Goal: Task Accomplishment & Management: Use online tool/utility

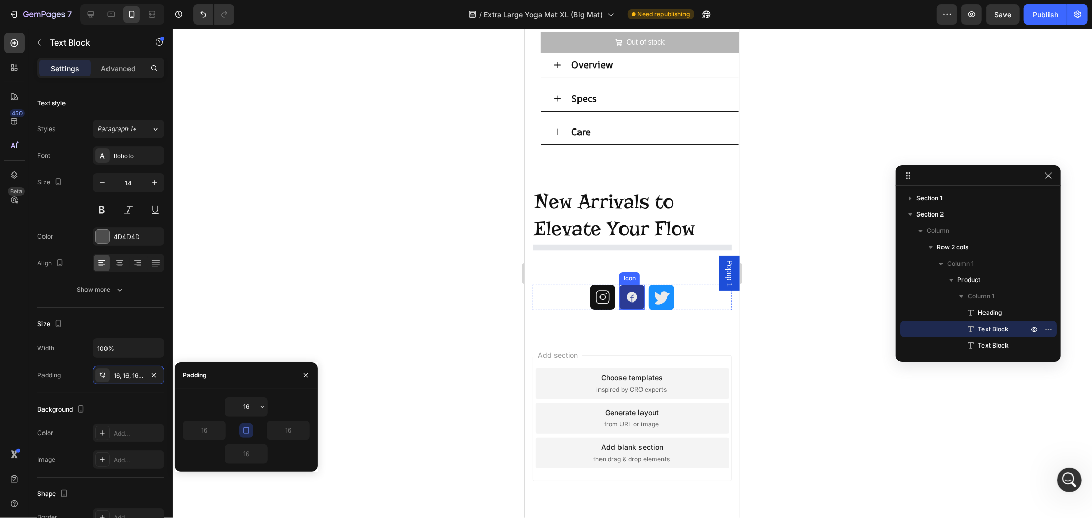
scroll to position [1247, 0]
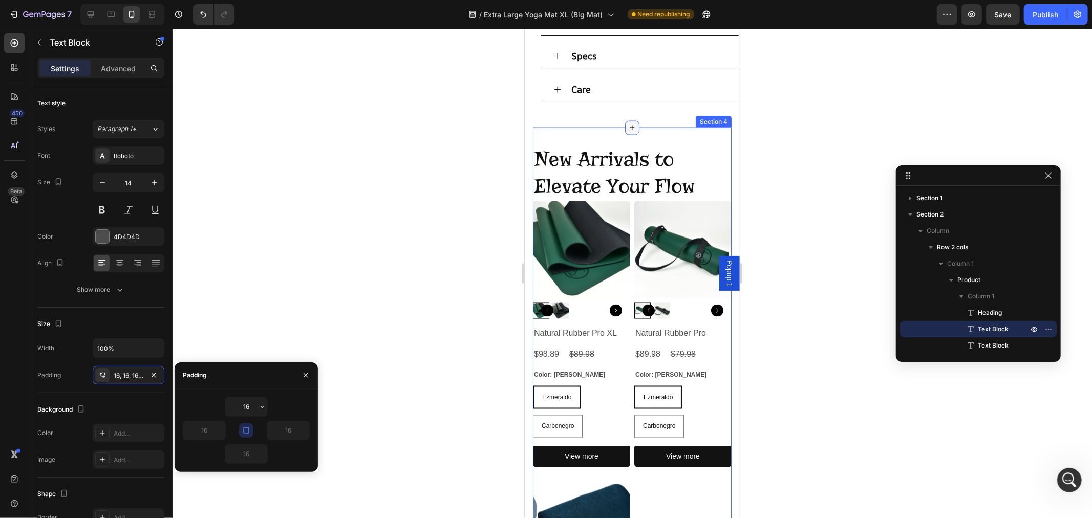
click at [630, 130] on icon at bounding box center [632, 127] width 5 height 5
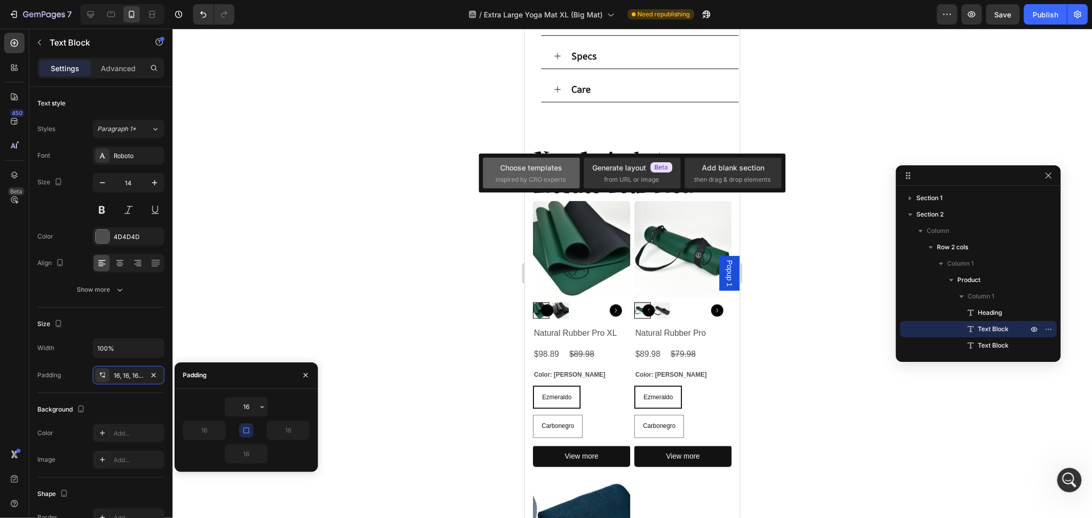
click at [540, 173] on div "Choose templates inspired by CRO experts" at bounding box center [532, 173] width 72 height 22
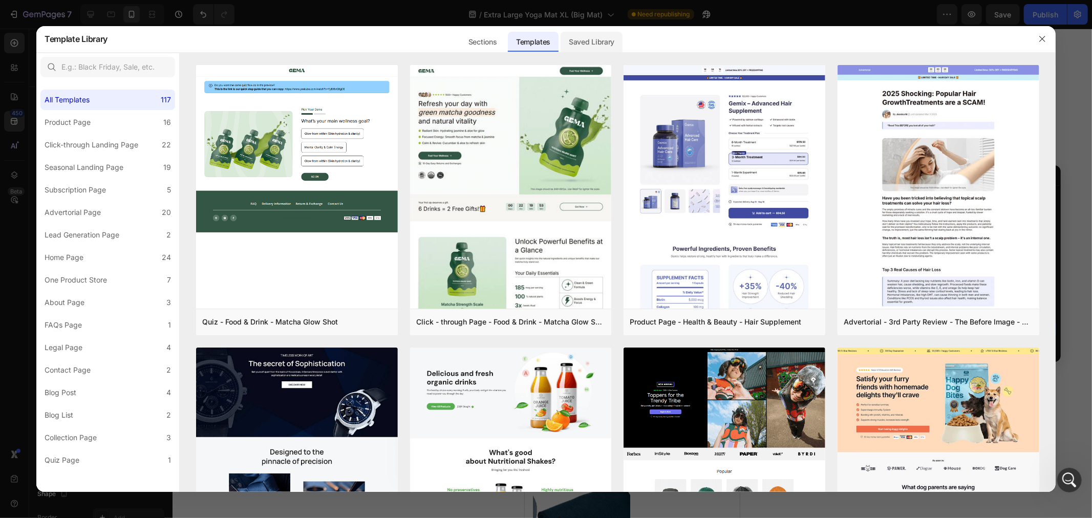
click at [596, 41] on div "Saved Library" at bounding box center [592, 42] width 62 height 20
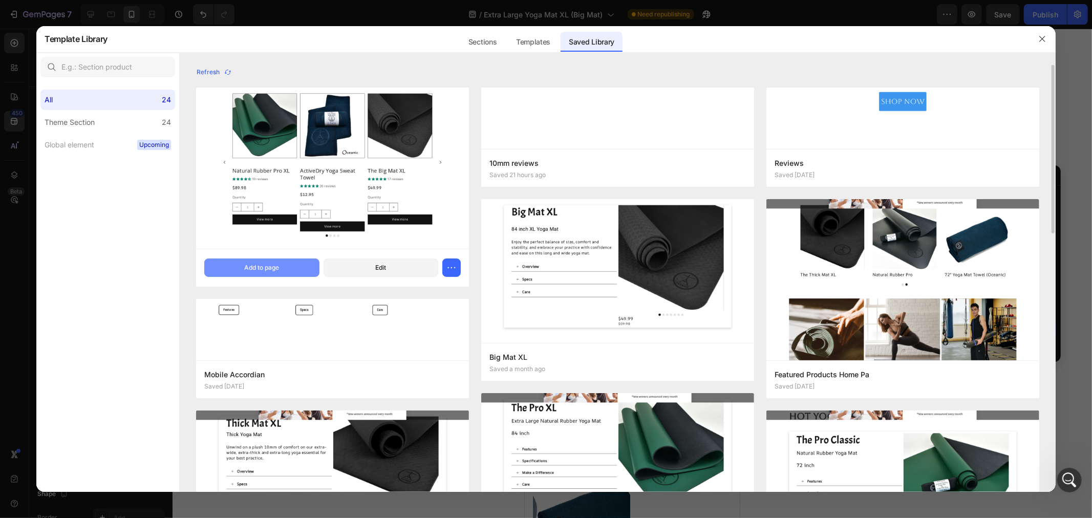
click at [277, 265] on div "Add to page" at bounding box center [261, 267] width 35 height 9
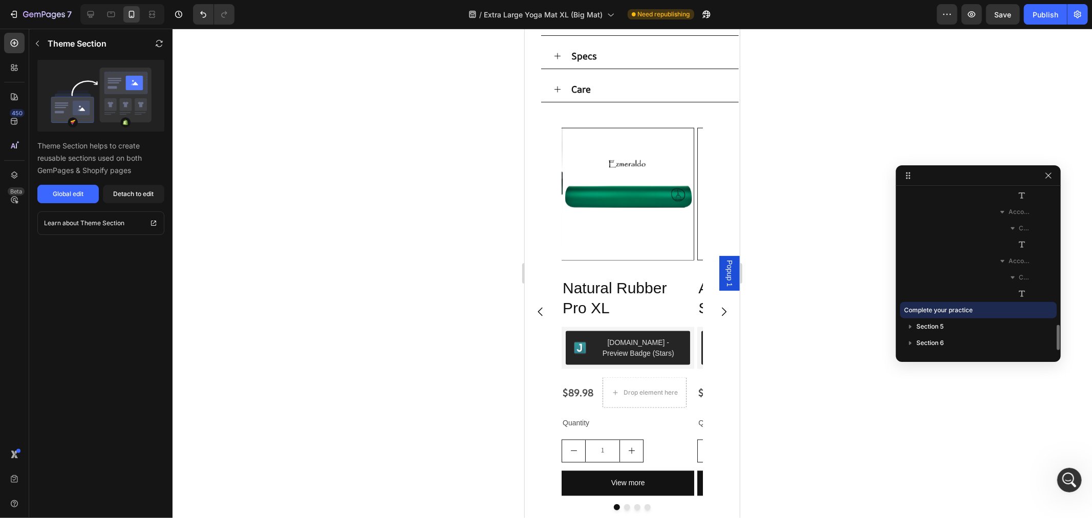
scroll to position [1356, 0]
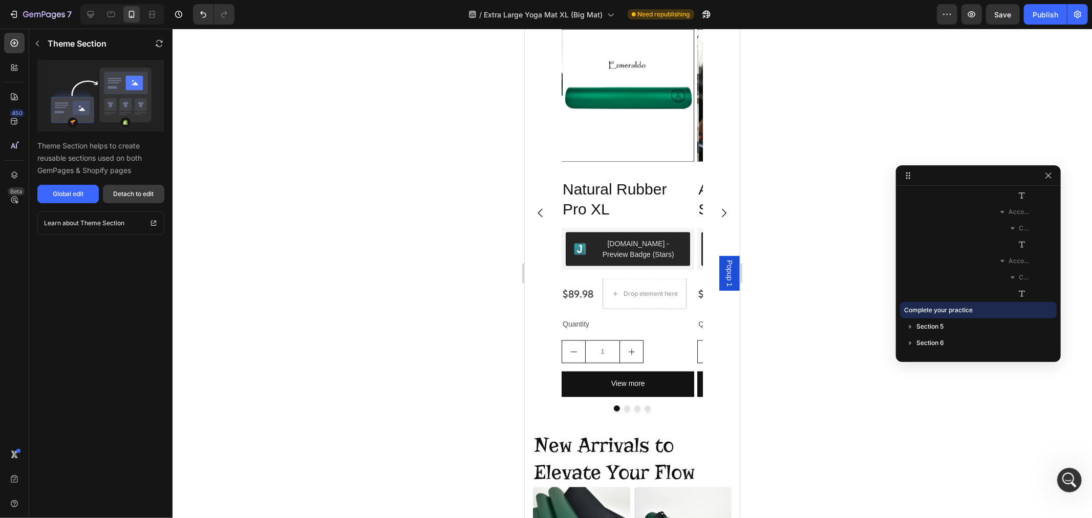
click at [125, 191] on div "Detach to edit" at bounding box center [134, 193] width 40 height 9
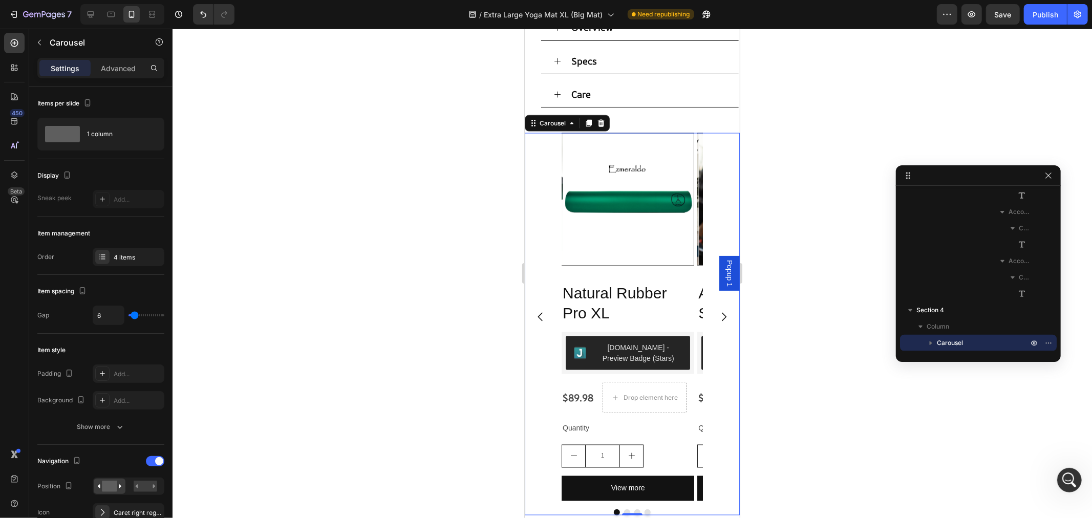
scroll to position [883, 0]
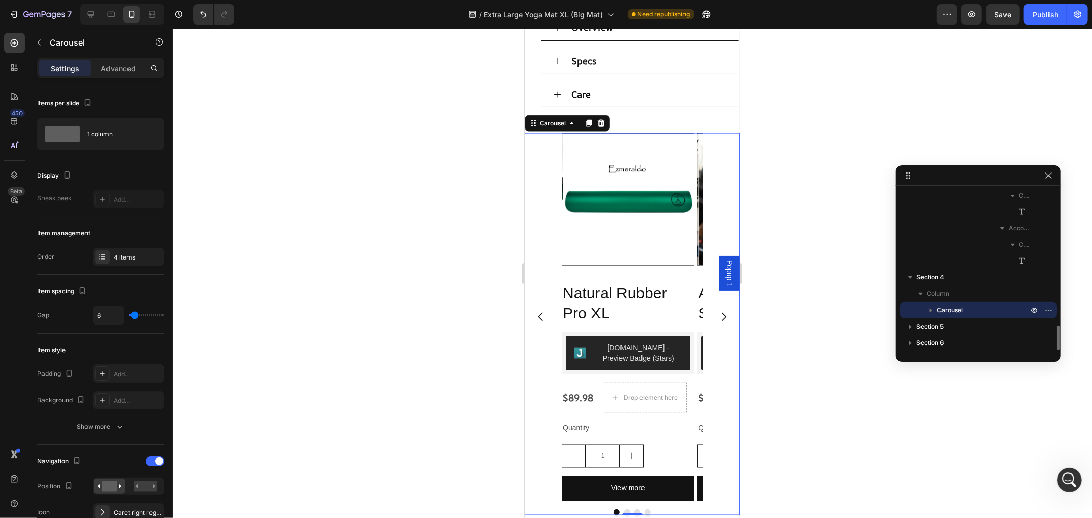
click at [714, 203] on div "Product Images Natural Rubber Pro XL Product Title [DOMAIN_NAME] - Preview Badg…" at bounding box center [631, 317] width 215 height 368
click at [657, 175] on img at bounding box center [628, 199] width 132 height 132
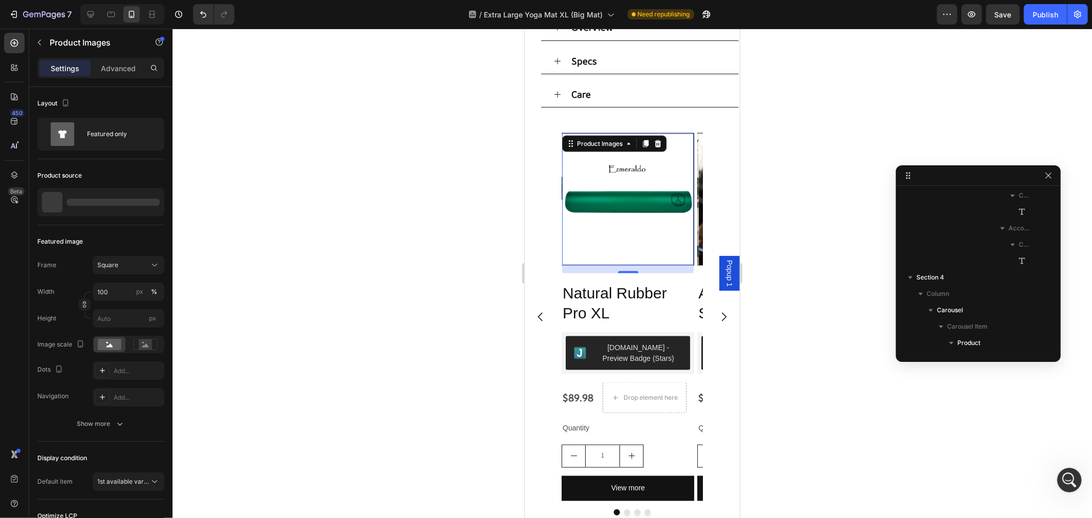
scroll to position [995, 0]
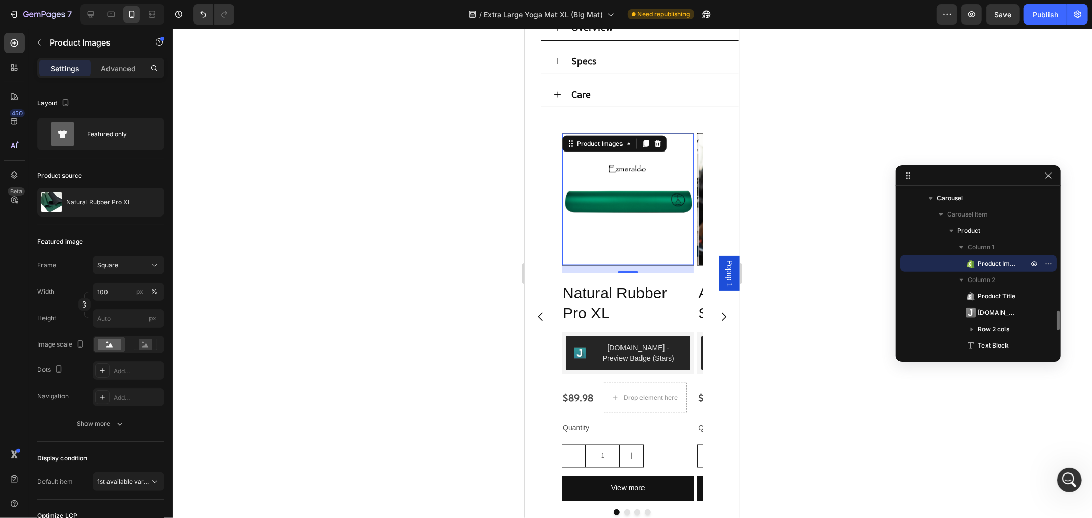
click at [1001, 261] on span "Product Images" at bounding box center [998, 264] width 40 height 10
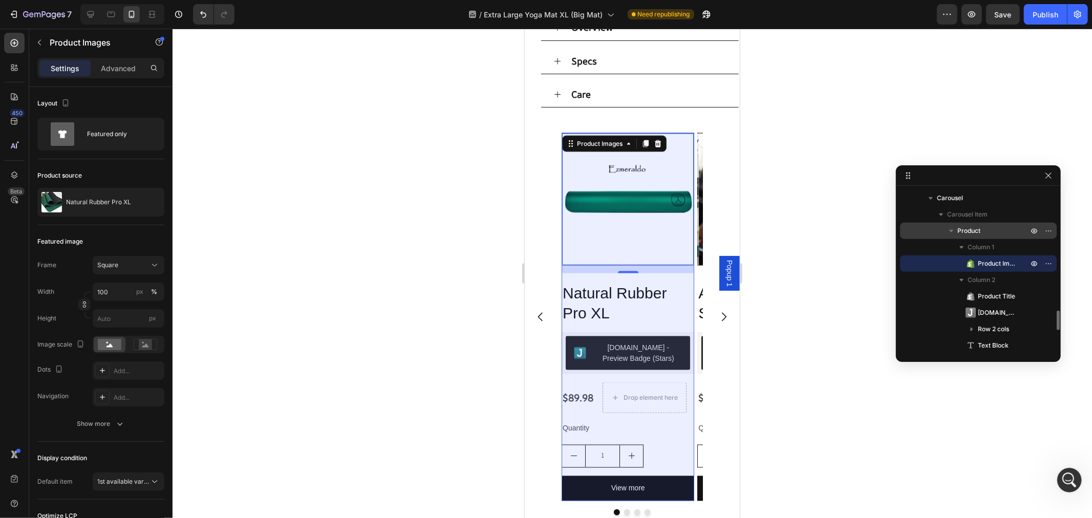
click at [985, 234] on p "Product" at bounding box center [993, 231] width 73 height 10
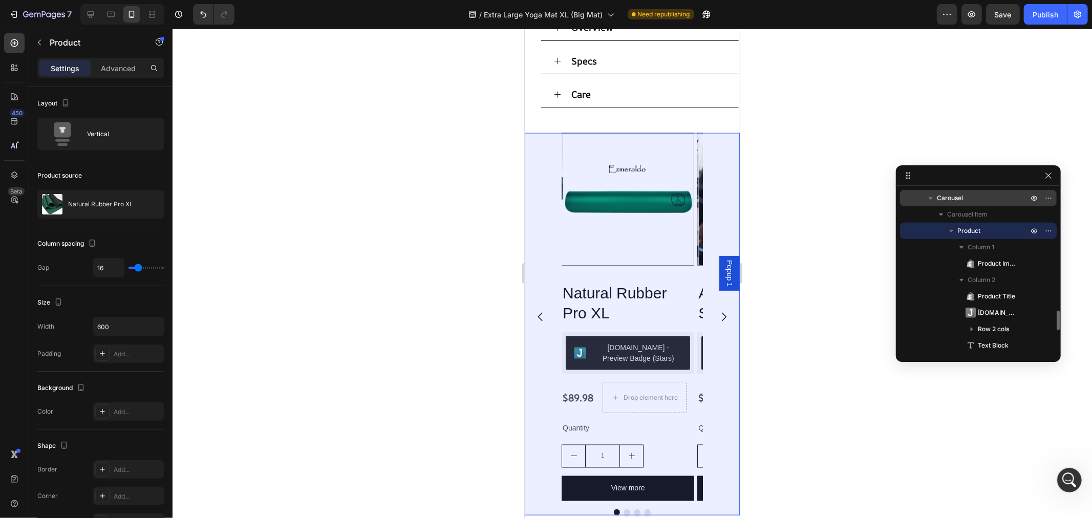
click at [956, 201] on span "Carousel" at bounding box center [950, 198] width 26 height 10
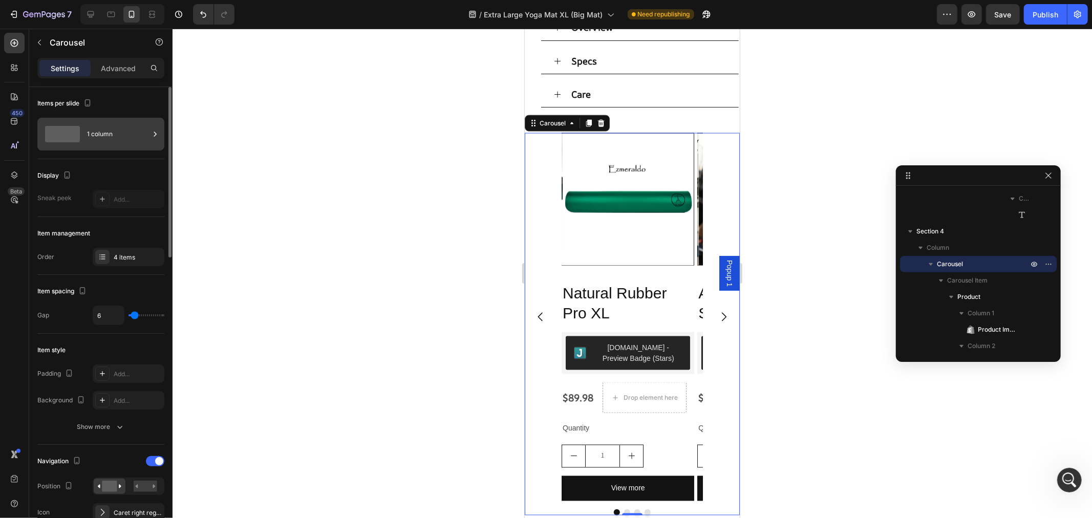
click at [92, 131] on div "1 column" at bounding box center [118, 134] width 62 height 24
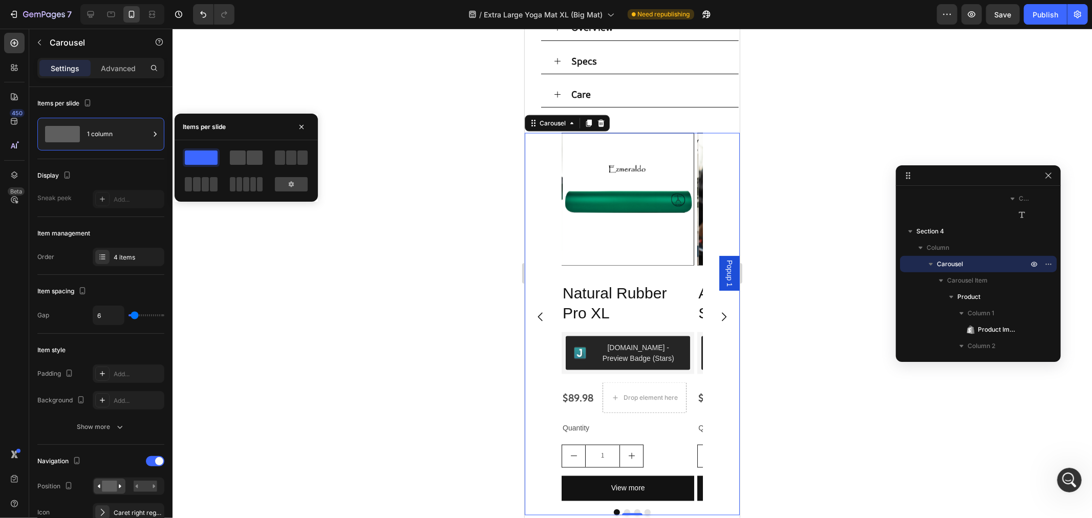
click at [248, 159] on span at bounding box center [255, 158] width 16 height 14
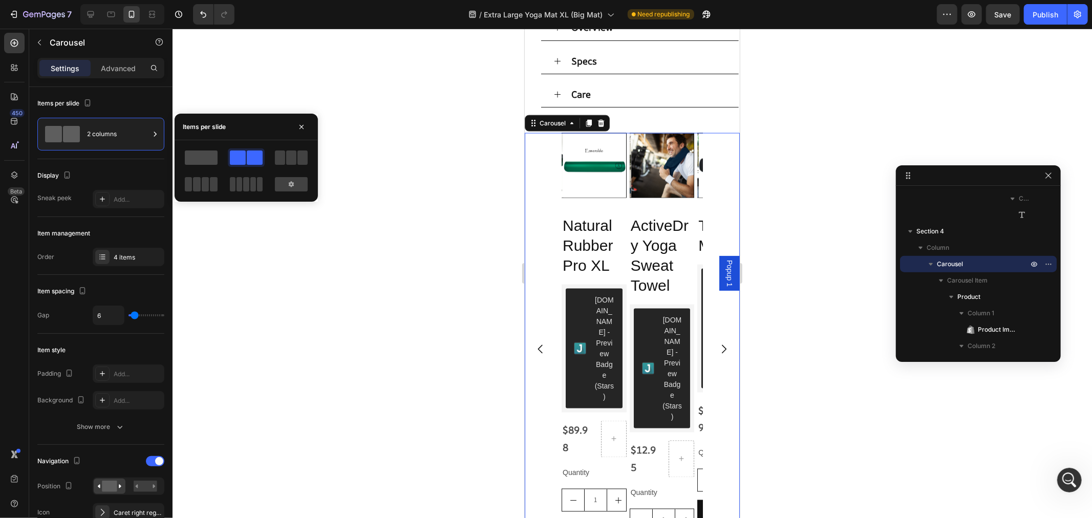
click at [206, 157] on span at bounding box center [201, 158] width 33 height 14
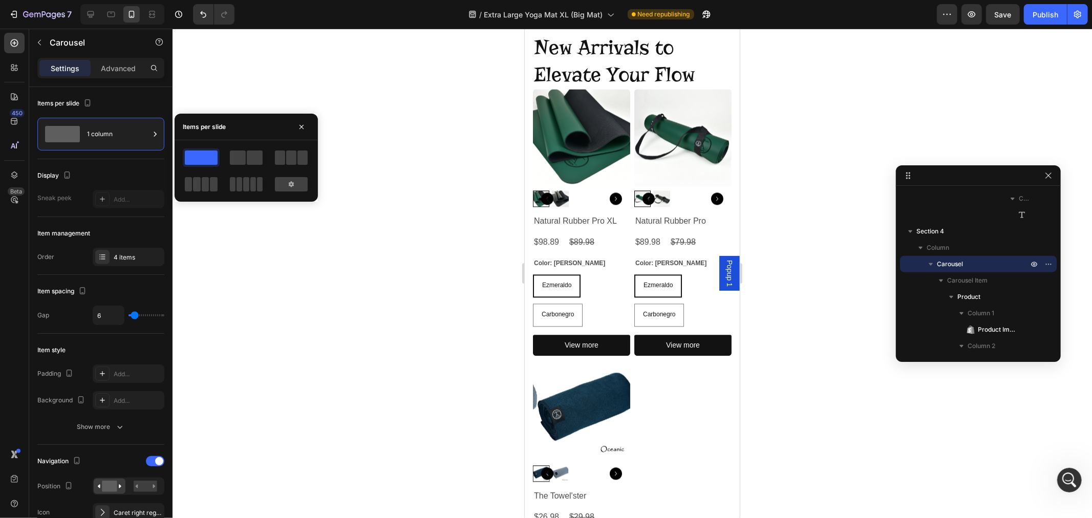
scroll to position [1517, 0]
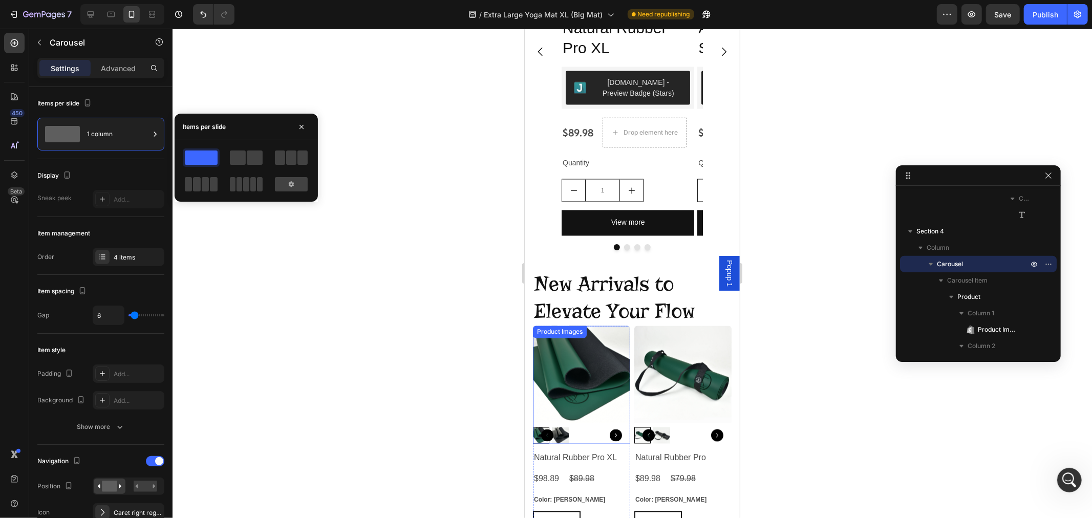
click at [600, 340] on img at bounding box center [580, 374] width 97 height 97
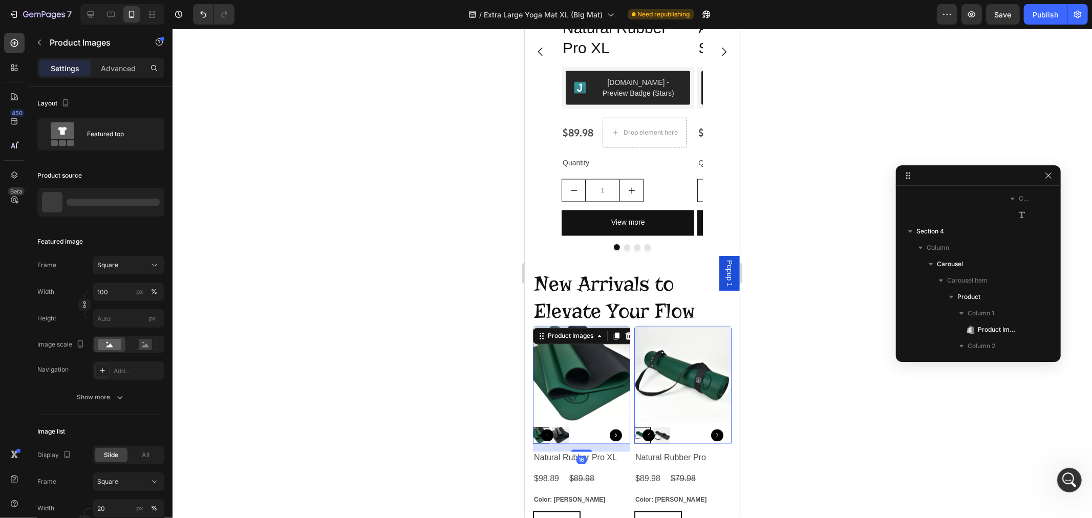
scroll to position [1355, 0]
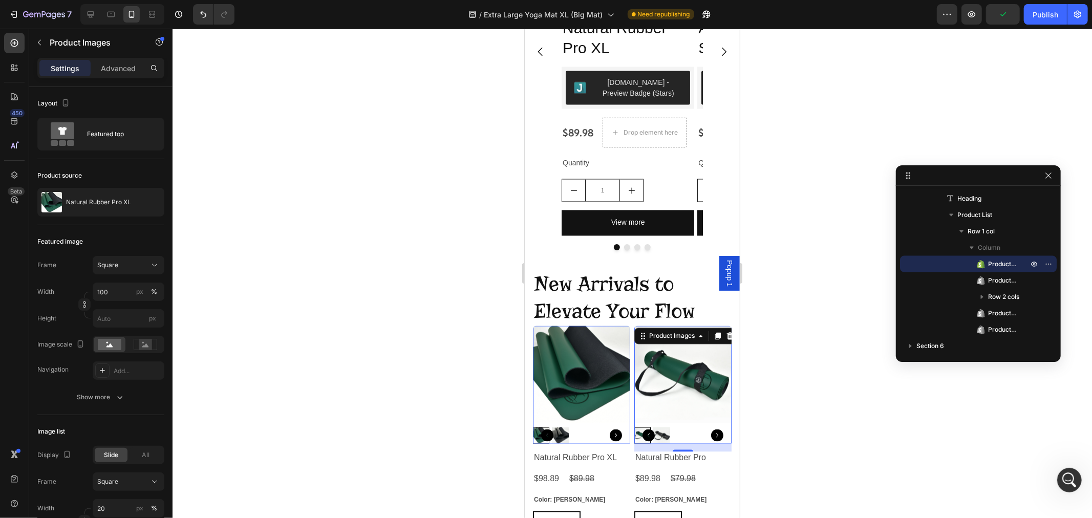
click at [674, 357] on img at bounding box center [682, 374] width 97 height 97
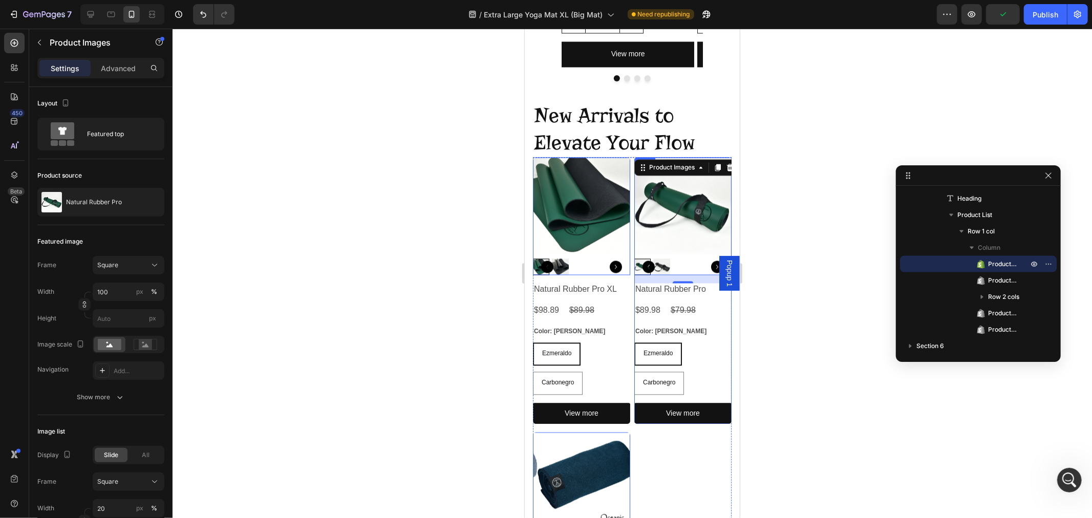
scroll to position [1687, 0]
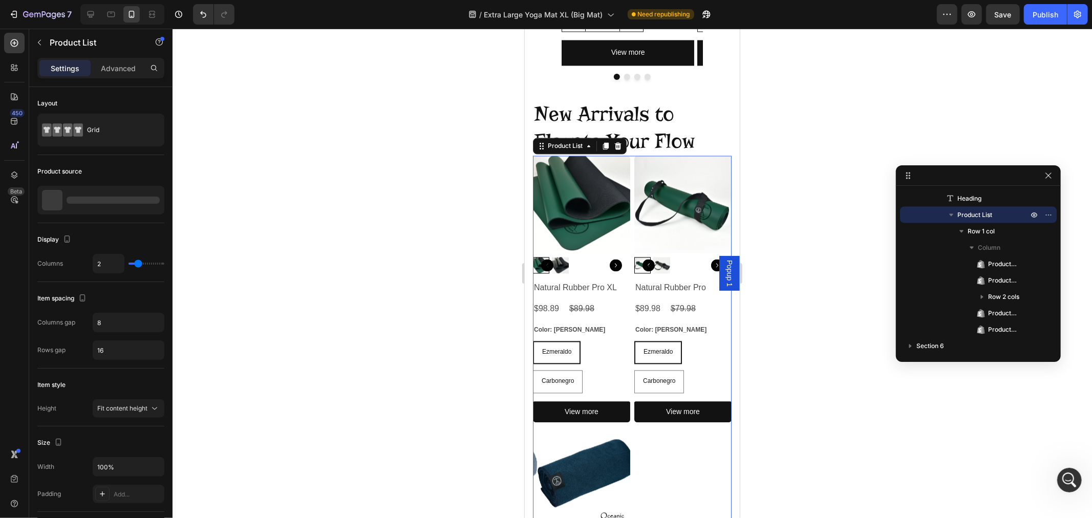
click at [669, 454] on div "Product Images Natural Rubber Pro XL Product Title $98.89 Product Price Product…" at bounding box center [631, 411] width 199 height 512
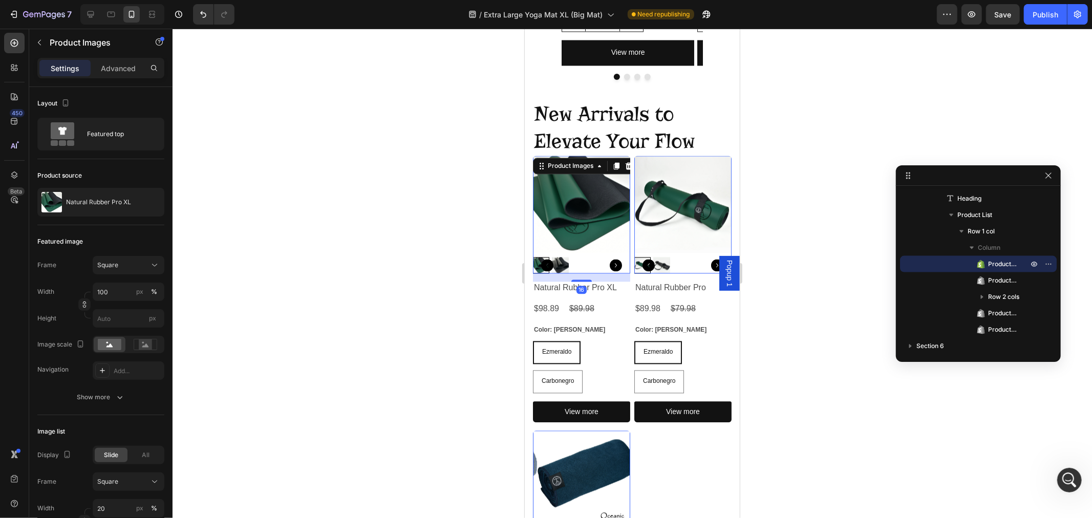
click at [583, 217] on img at bounding box center [580, 203] width 97 height 97
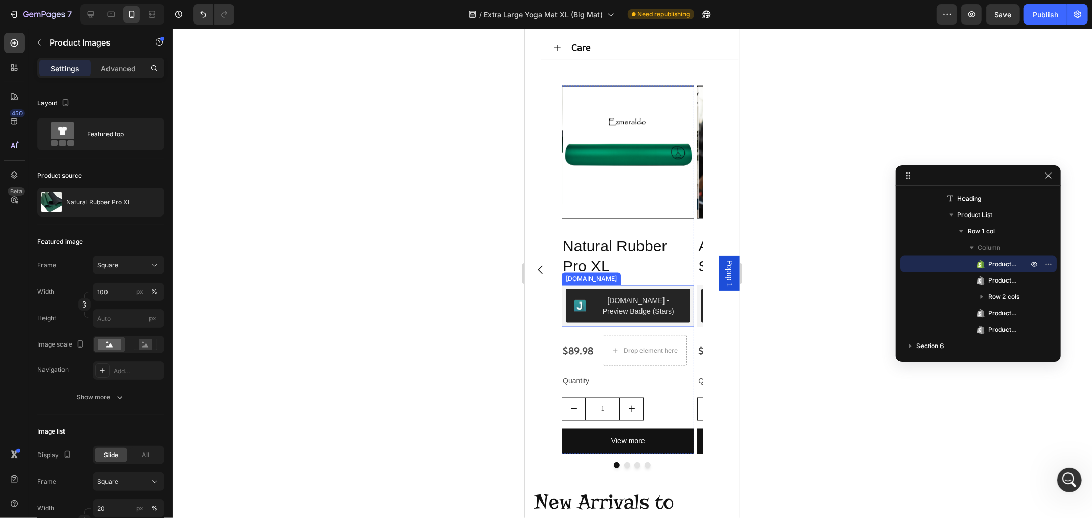
scroll to position [1460, 0]
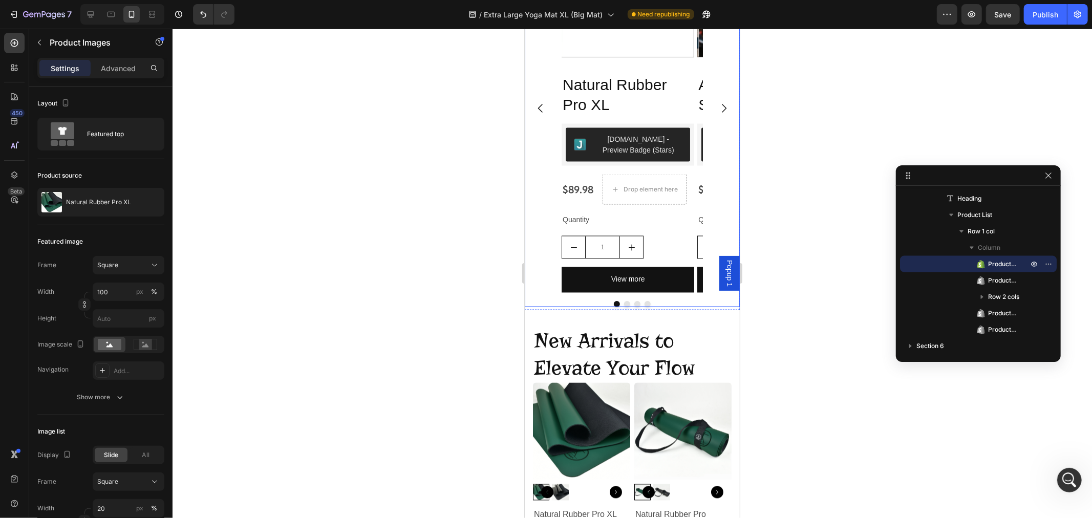
click at [717, 108] on icon "Carousel Next Arrow" at bounding box center [723, 108] width 12 height 12
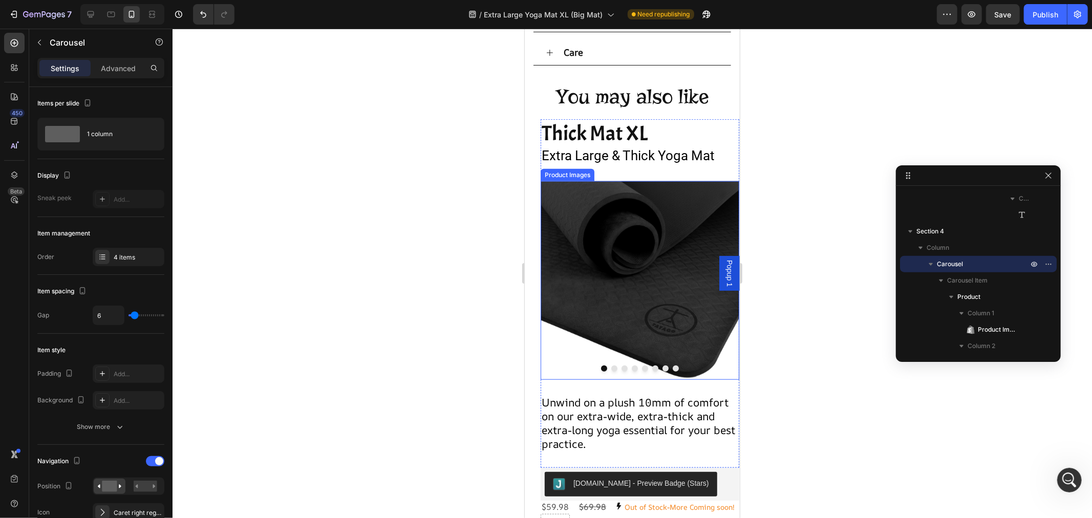
scroll to position [583, 0]
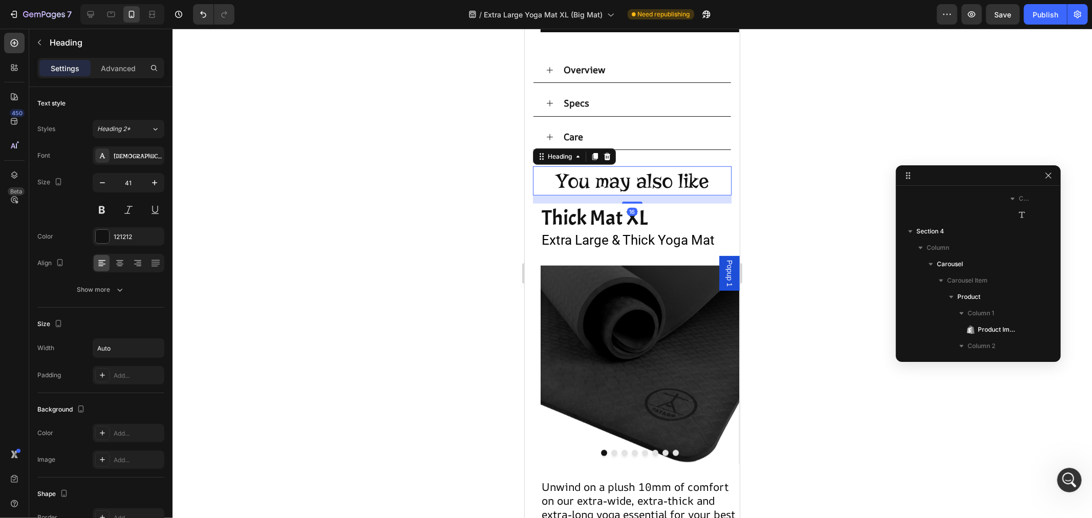
click at [626, 180] on h2 "You may also like" at bounding box center [632, 180] width 156 height 29
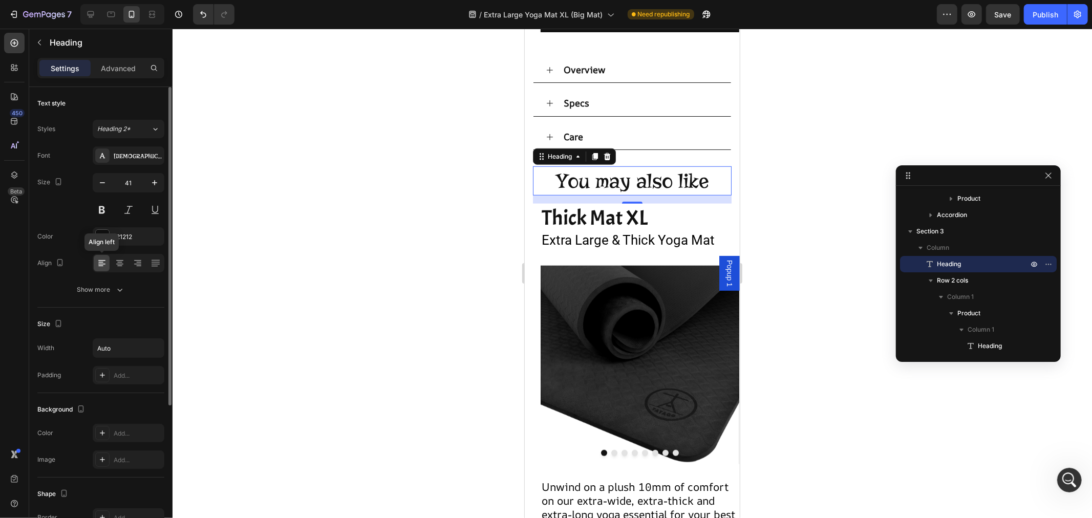
click at [98, 263] on icon at bounding box center [102, 263] width 10 height 10
click at [126, 71] on p "Advanced" at bounding box center [118, 68] width 35 height 11
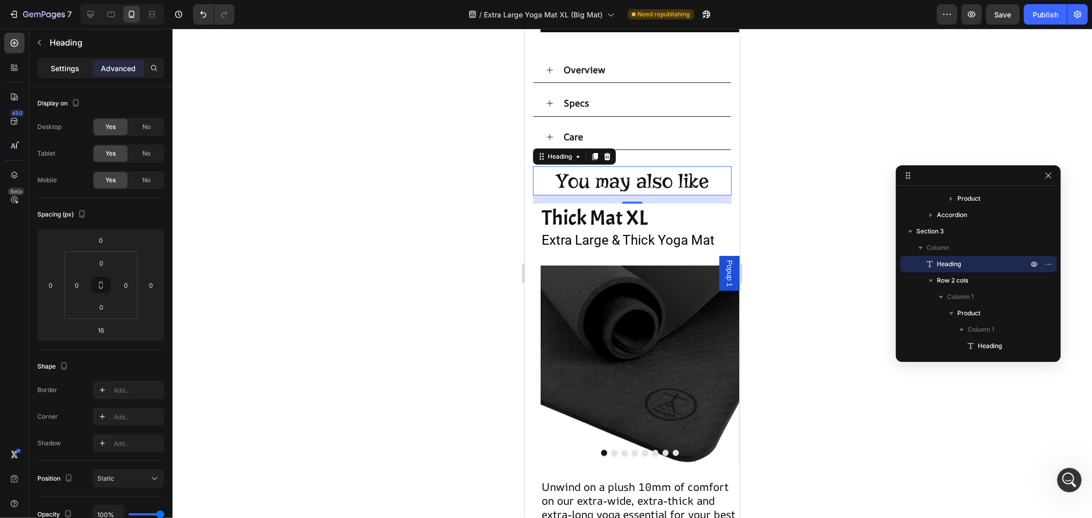
click at [60, 70] on p "Settings" at bounding box center [65, 68] width 29 height 11
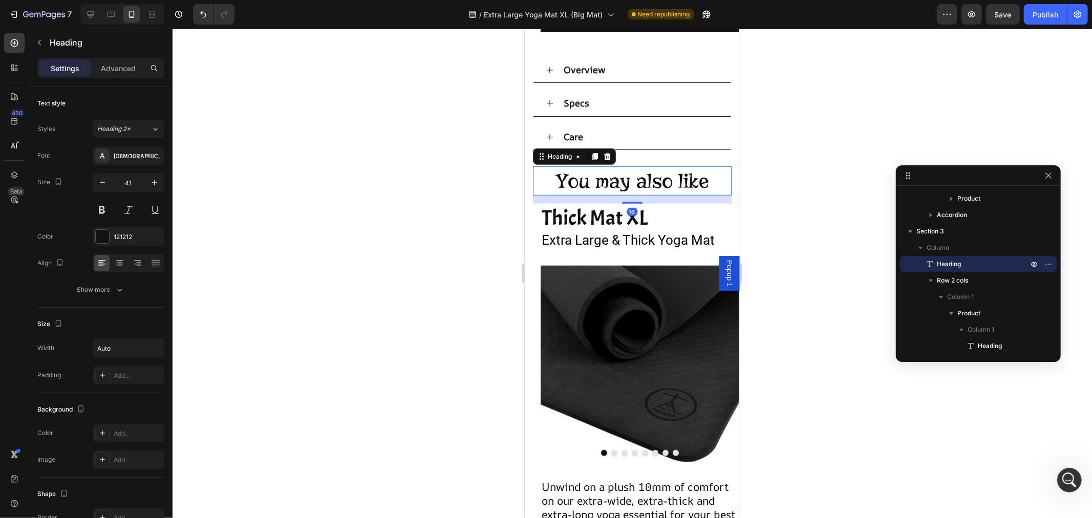
click at [559, 179] on h2 "You may also like" at bounding box center [632, 180] width 156 height 29
click at [555, 181] on p "You may also like" at bounding box center [632, 180] width 154 height 27
click at [542, 179] on div "You may also like" at bounding box center [631, 180] width 199 height 29
click at [555, 179] on p "You may also like" at bounding box center [632, 180] width 154 height 27
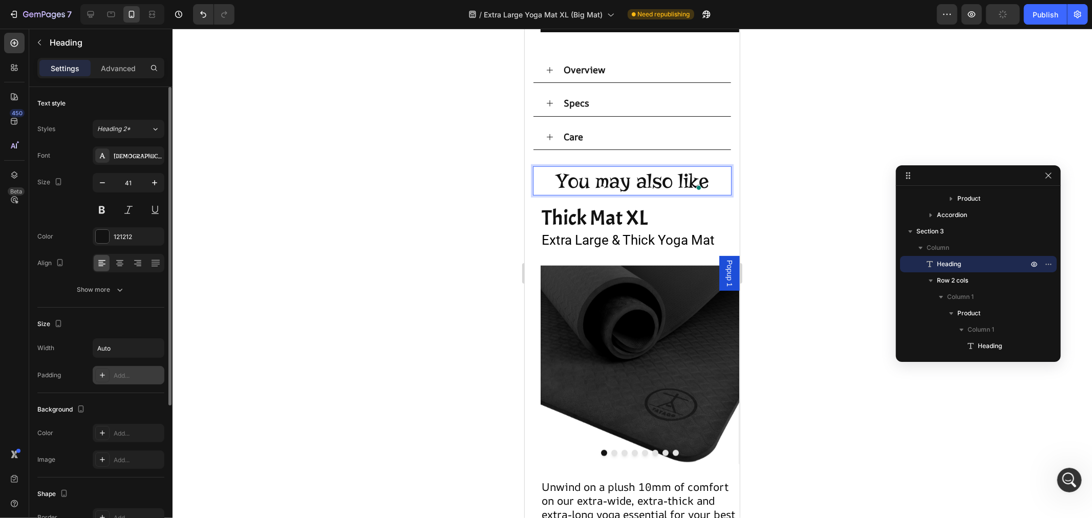
scroll to position [205, 0]
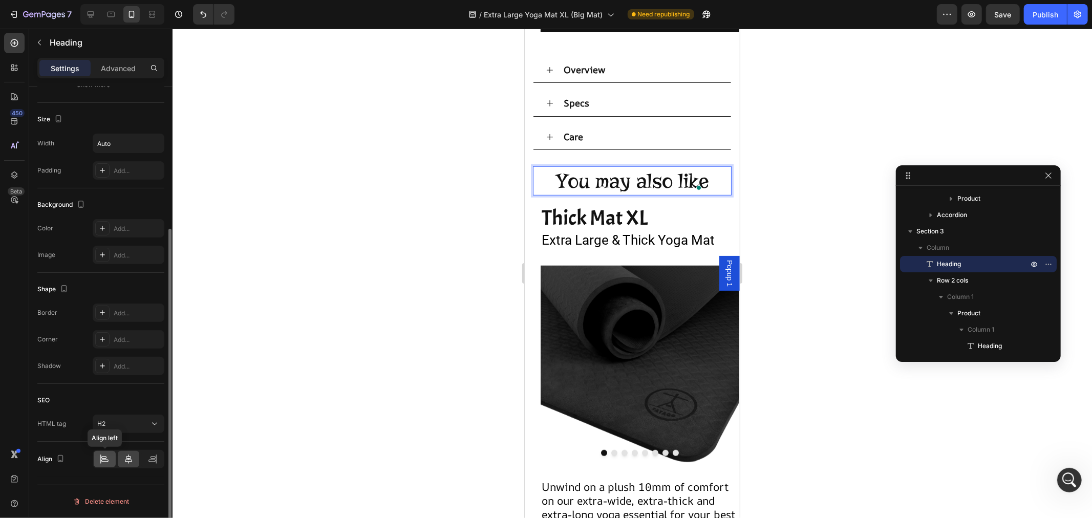
click at [96, 463] on div at bounding box center [105, 459] width 22 height 16
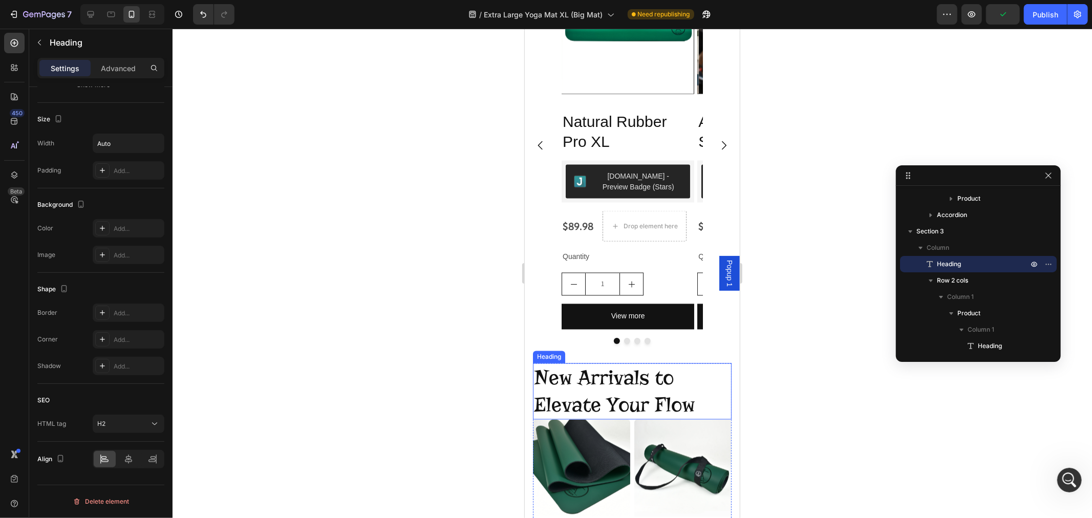
scroll to position [1322, 0]
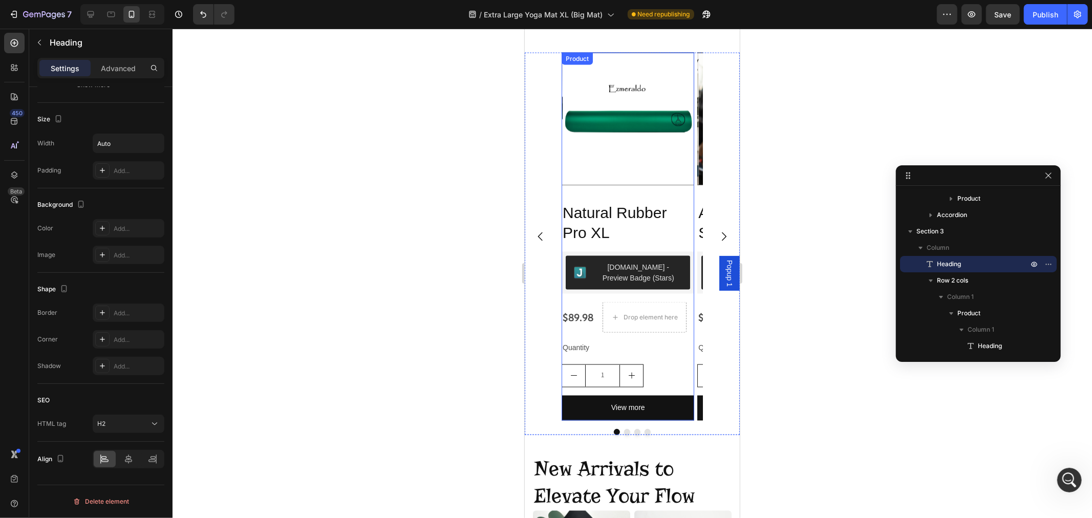
click at [636, 193] on div "Product Images" at bounding box center [627, 122] width 133 height 141
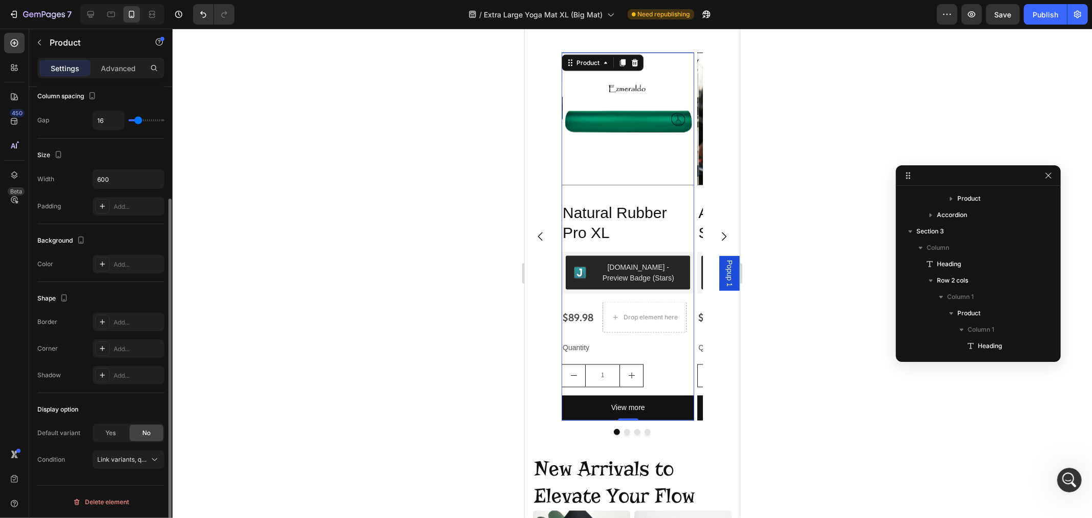
scroll to position [0, 0]
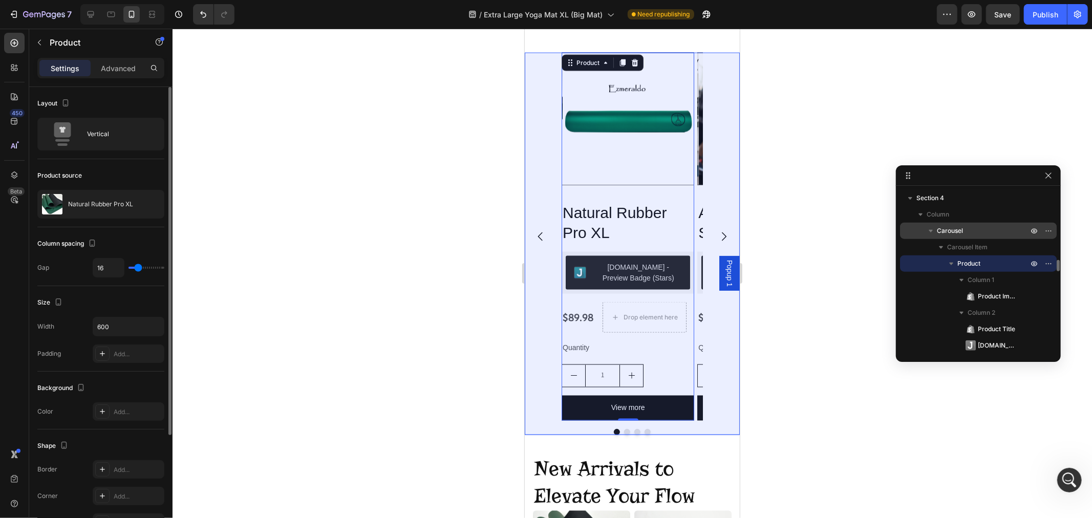
click at [953, 234] on span "Carousel" at bounding box center [950, 231] width 26 height 10
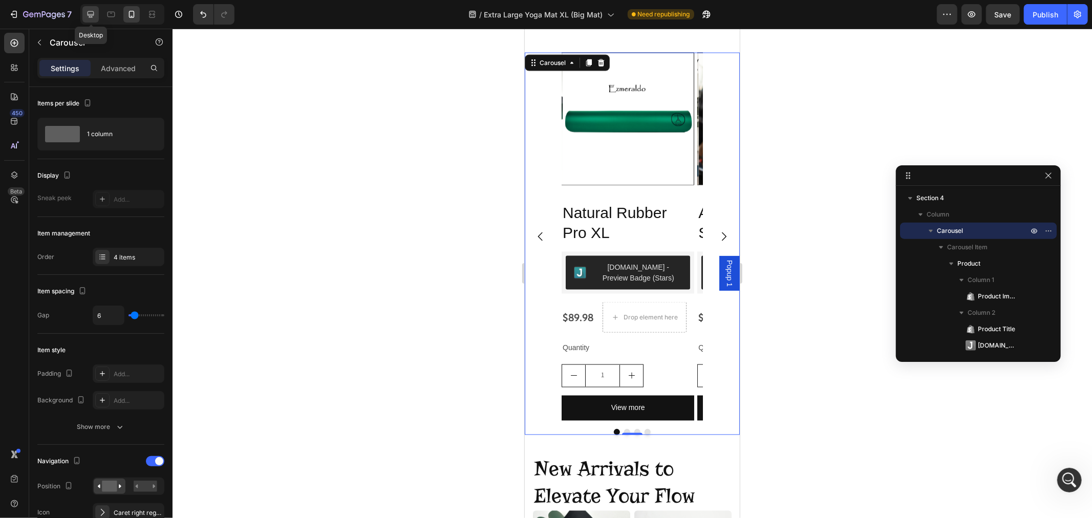
click at [88, 18] on icon at bounding box center [90, 14] width 10 height 10
type input "1200"
type input "16"
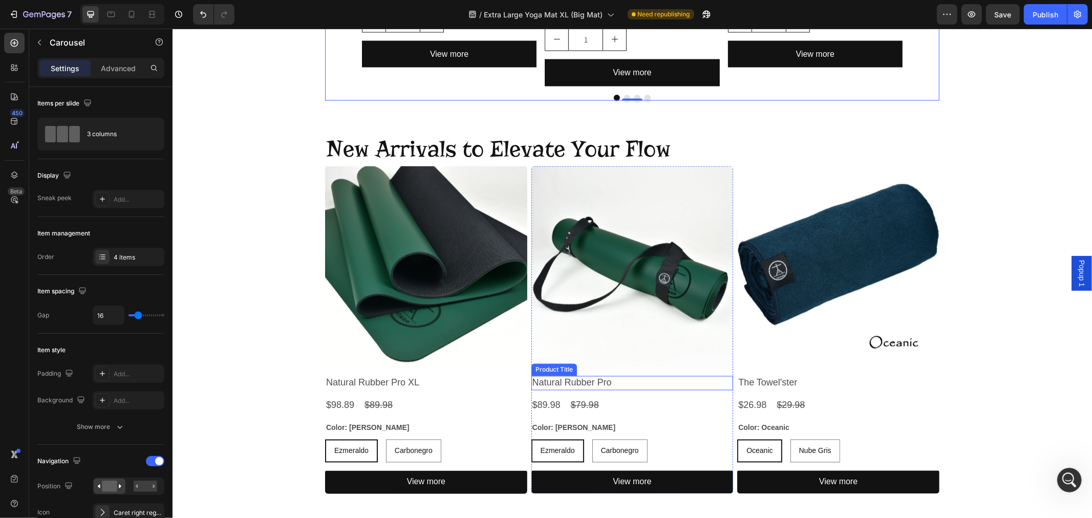
scroll to position [1342, 0]
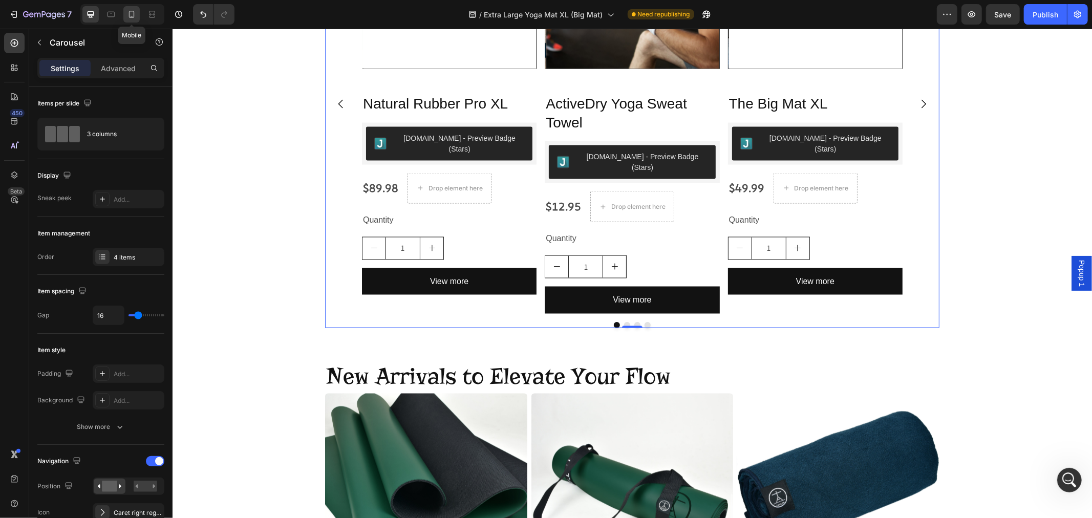
click at [134, 12] on icon at bounding box center [132, 14] width 6 height 7
type input "100%"
type input "6"
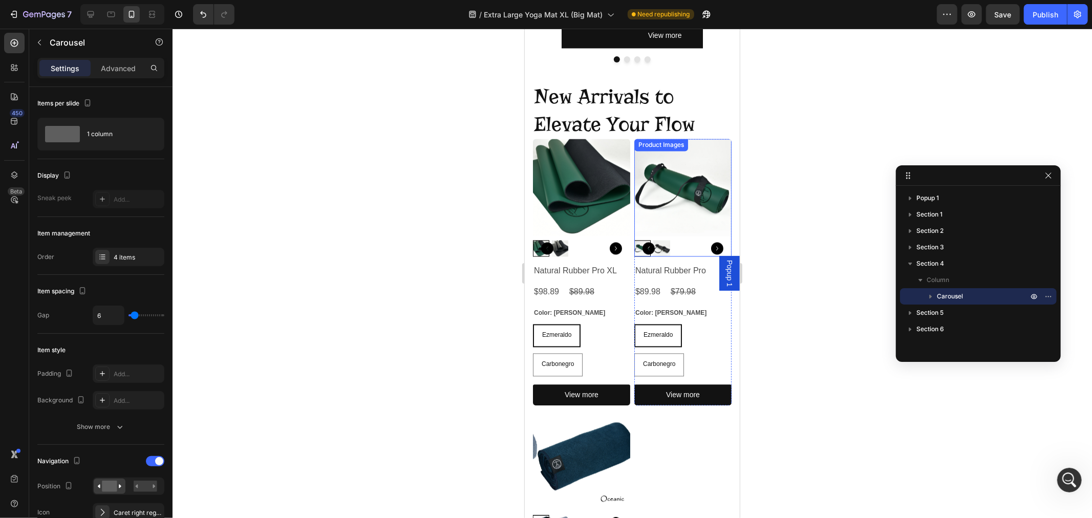
scroll to position [1736, 0]
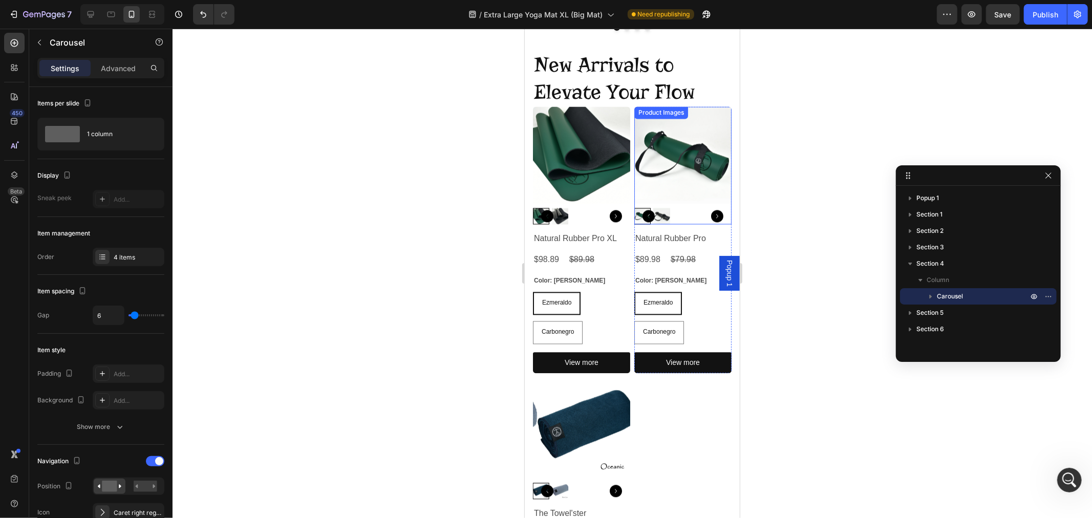
click at [669, 165] on img at bounding box center [682, 154] width 97 height 97
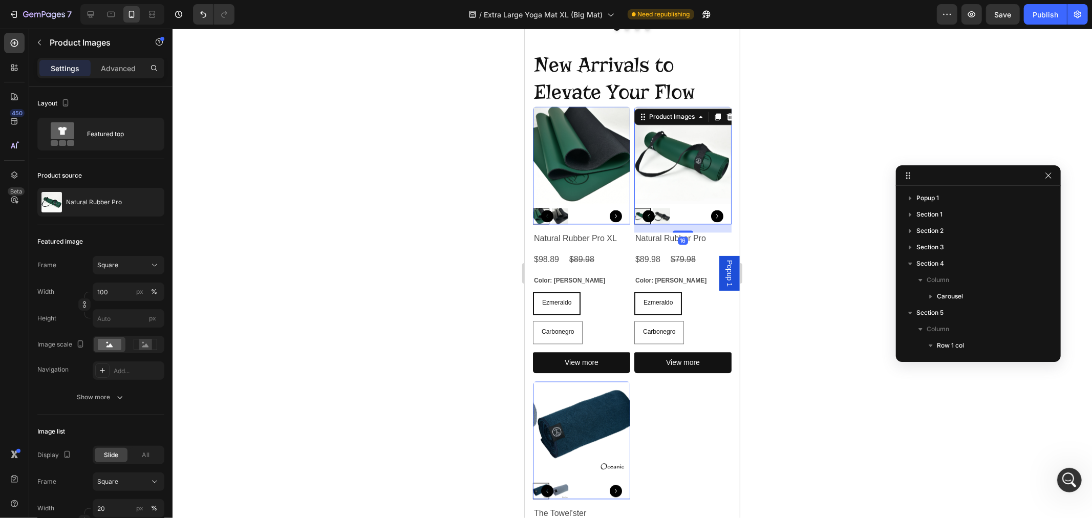
scroll to position [180, 0]
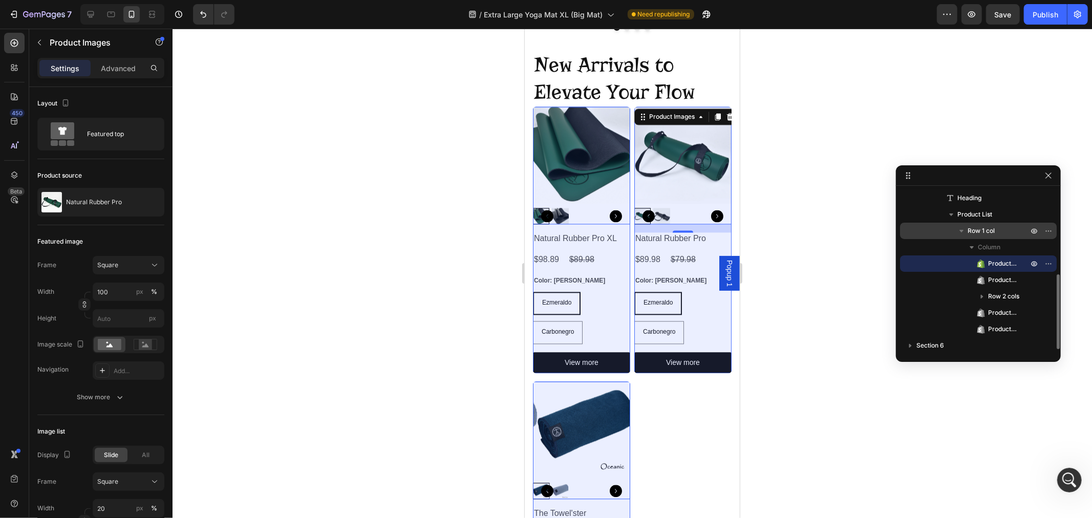
click at [979, 234] on span "Row 1 col" at bounding box center [981, 231] width 27 height 10
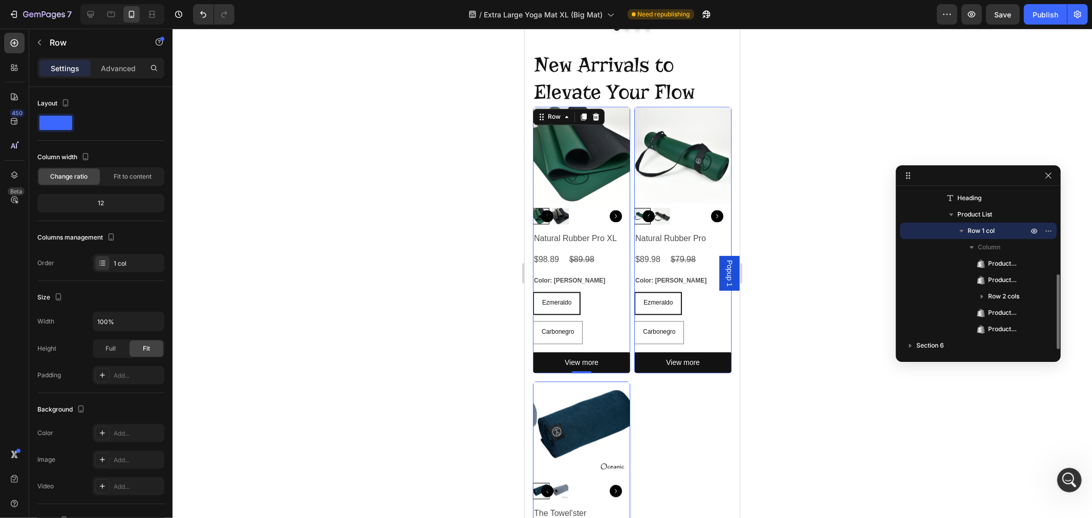
click at [979, 234] on span "Row 1 col" at bounding box center [981, 231] width 27 height 10
click at [978, 234] on span "Row 1 col" at bounding box center [981, 232] width 27 height 10
click at [976, 232] on span "Row 1 col" at bounding box center [981, 232] width 27 height 10
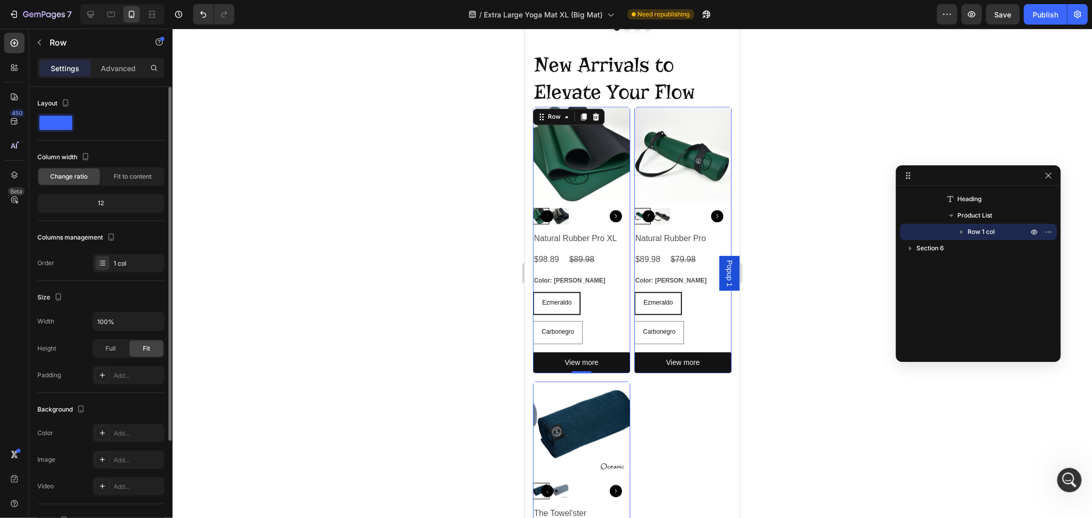
click at [49, 121] on span at bounding box center [55, 123] width 33 height 14
click at [116, 67] on p "Advanced" at bounding box center [118, 68] width 35 height 11
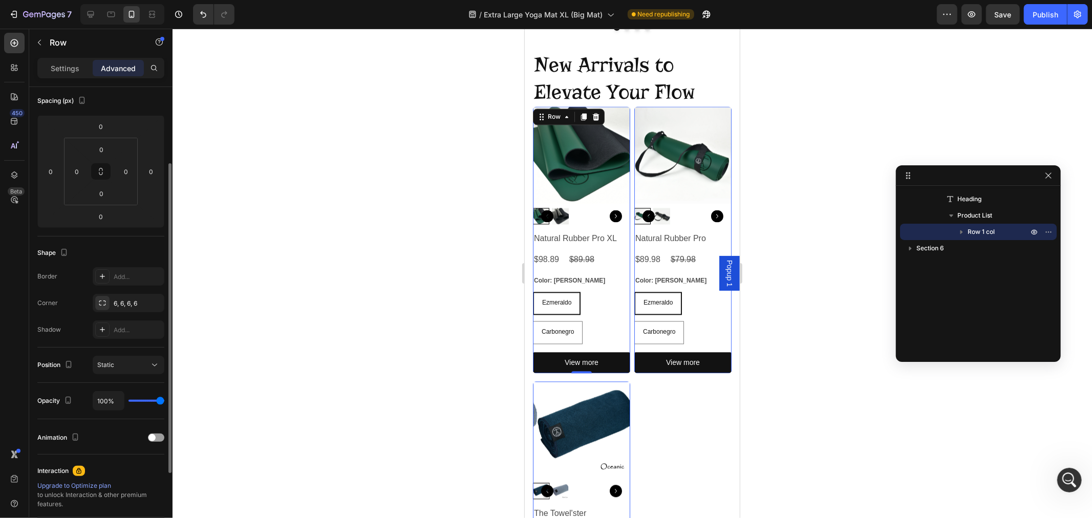
scroll to position [0, 0]
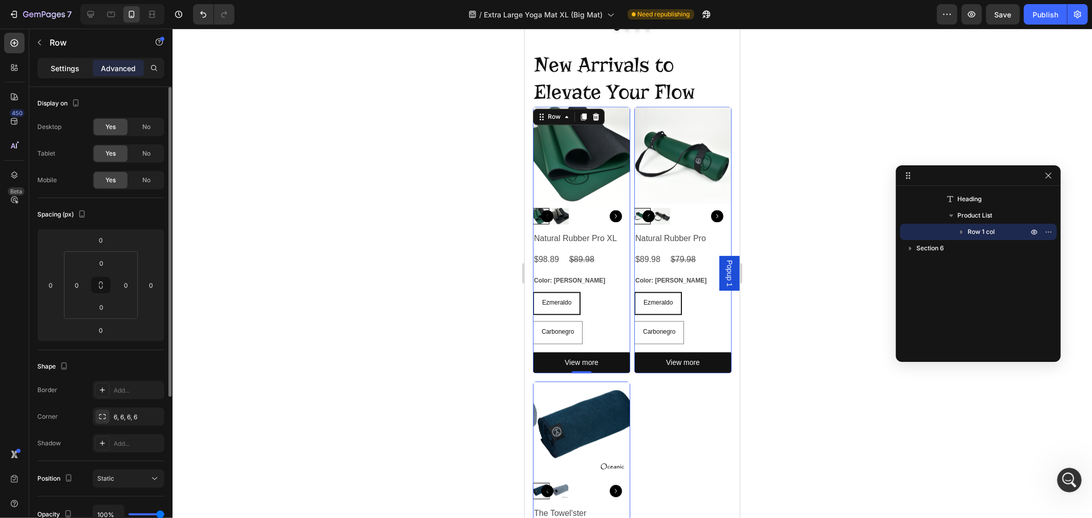
click at [57, 67] on p "Settings" at bounding box center [65, 68] width 29 height 11
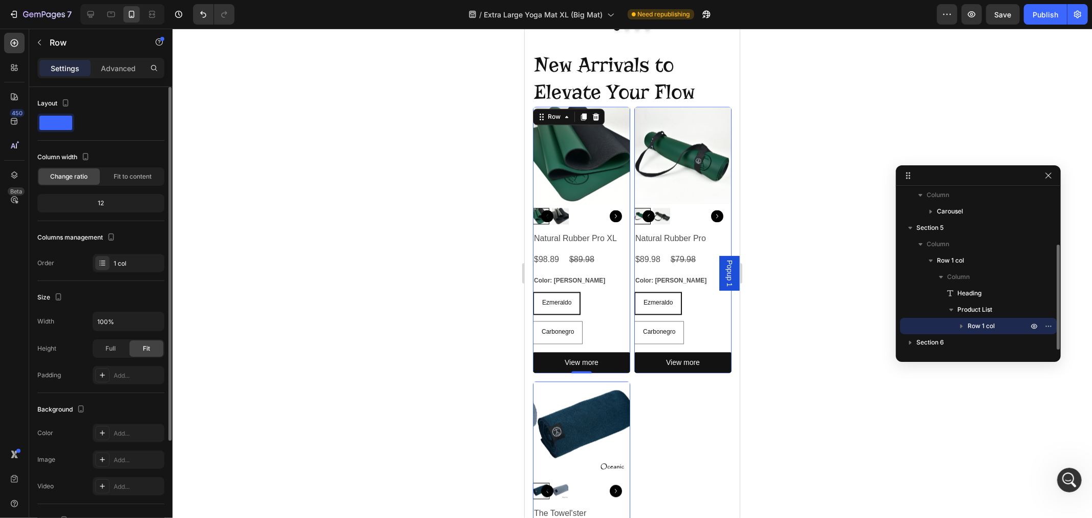
scroll to position [84, 0]
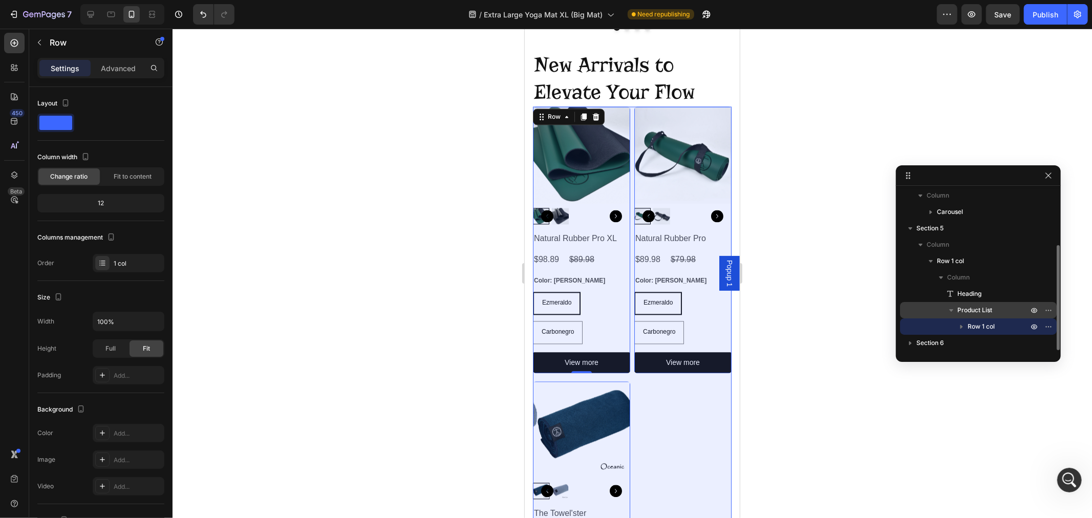
click at [973, 311] on span "Product List" at bounding box center [974, 310] width 35 height 10
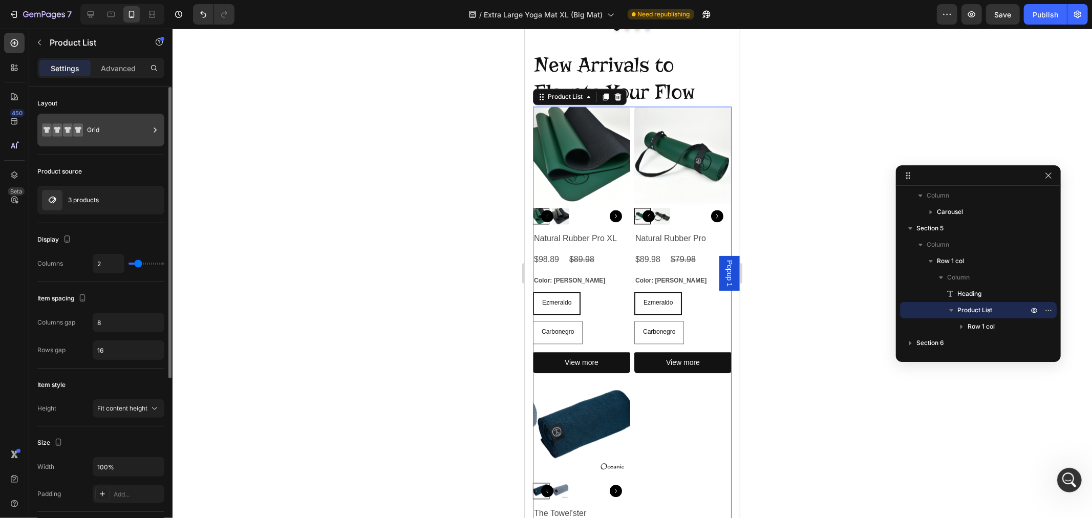
click at [55, 133] on icon at bounding box center [57, 129] width 10 height 13
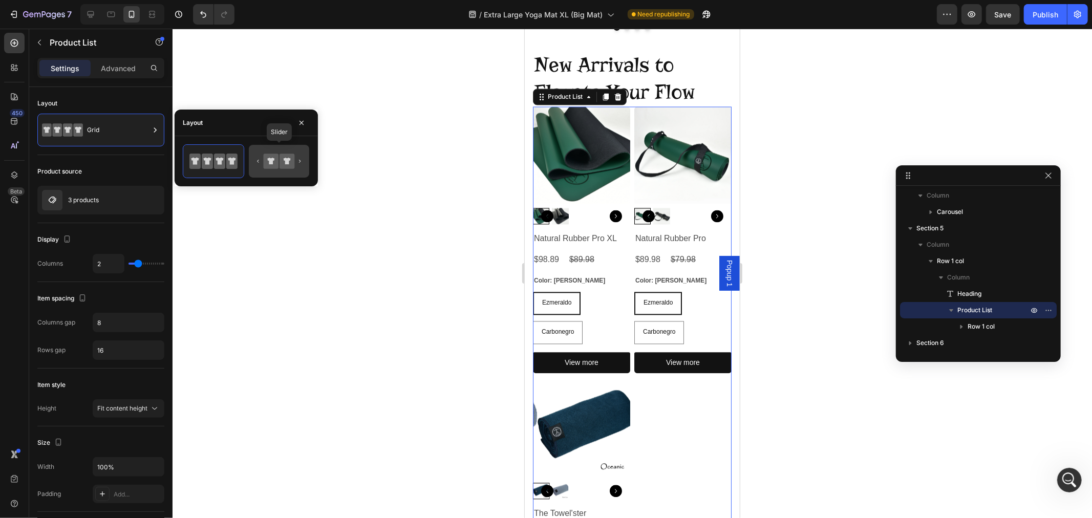
click at [280, 162] on icon at bounding box center [287, 161] width 15 height 15
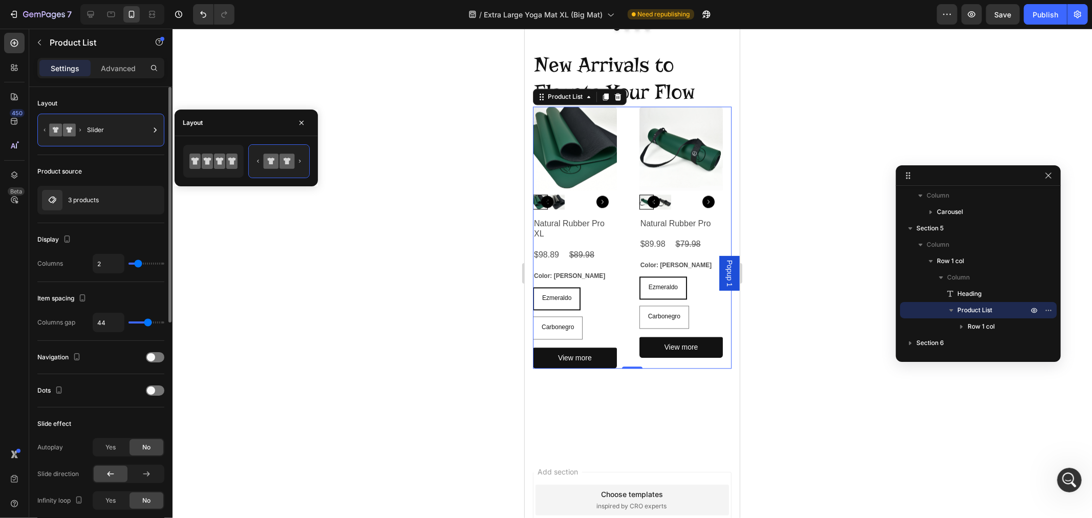
type input "15"
click at [137, 321] on input "range" at bounding box center [146, 322] width 36 height 2
type input "15"
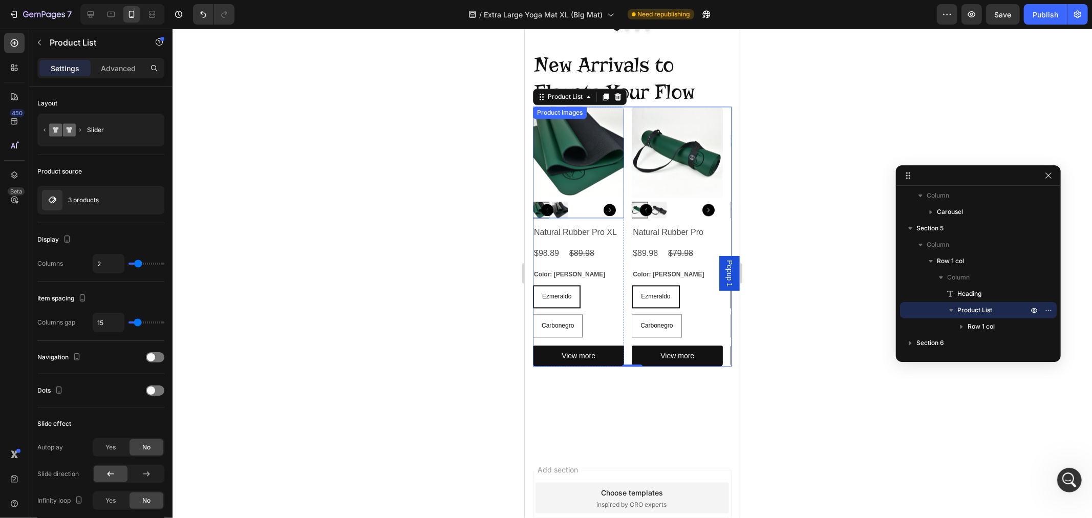
click at [595, 155] on img at bounding box center [577, 151] width 91 height 91
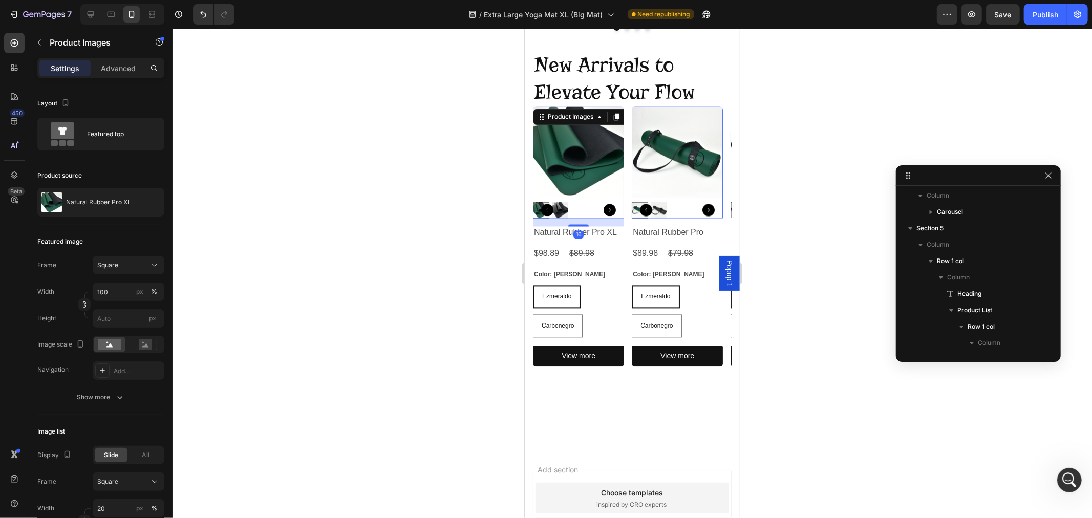
scroll to position [180, 0]
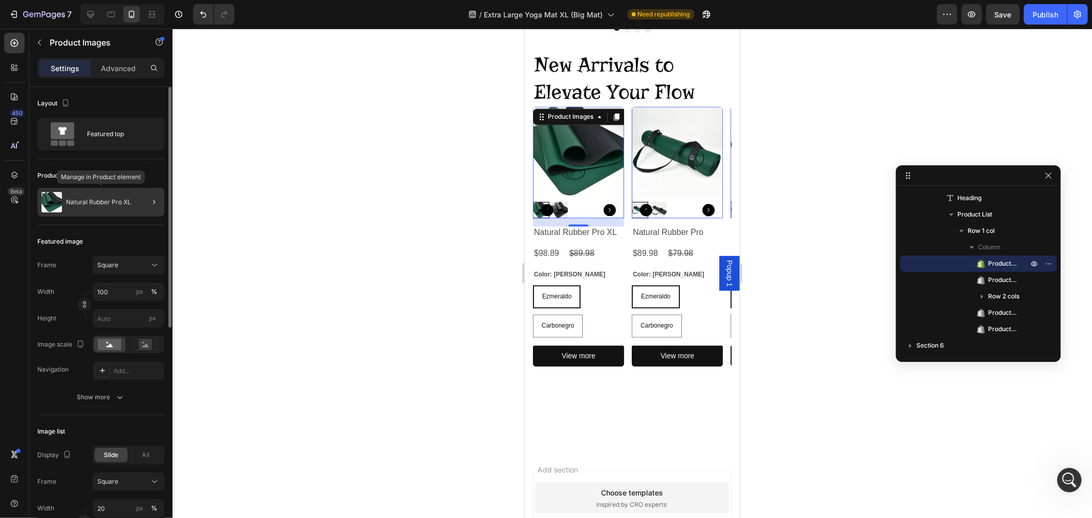
click at [101, 199] on p "Natural Rubber Pro XL" at bounding box center [98, 202] width 65 height 7
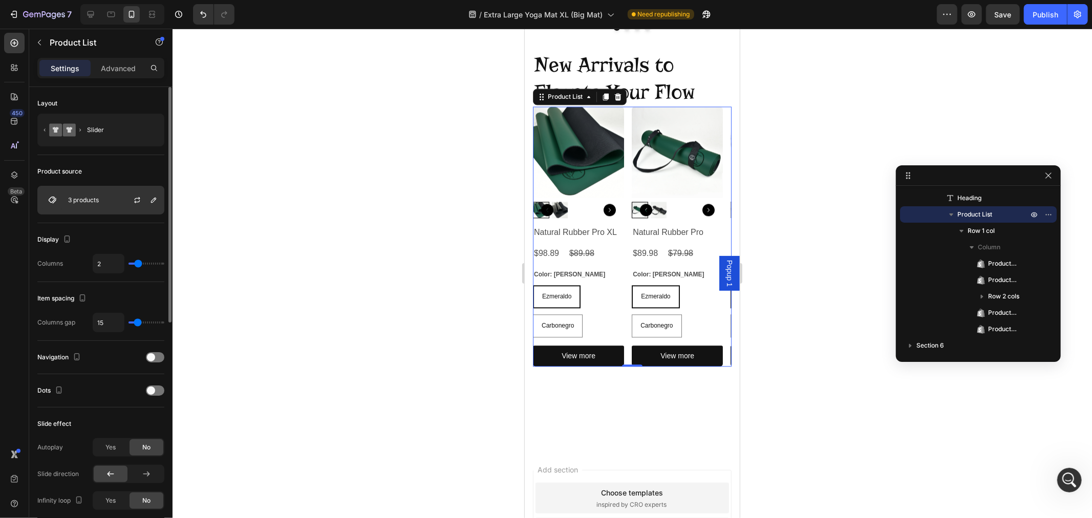
click at [102, 203] on div "3 products" at bounding box center [100, 200] width 127 height 29
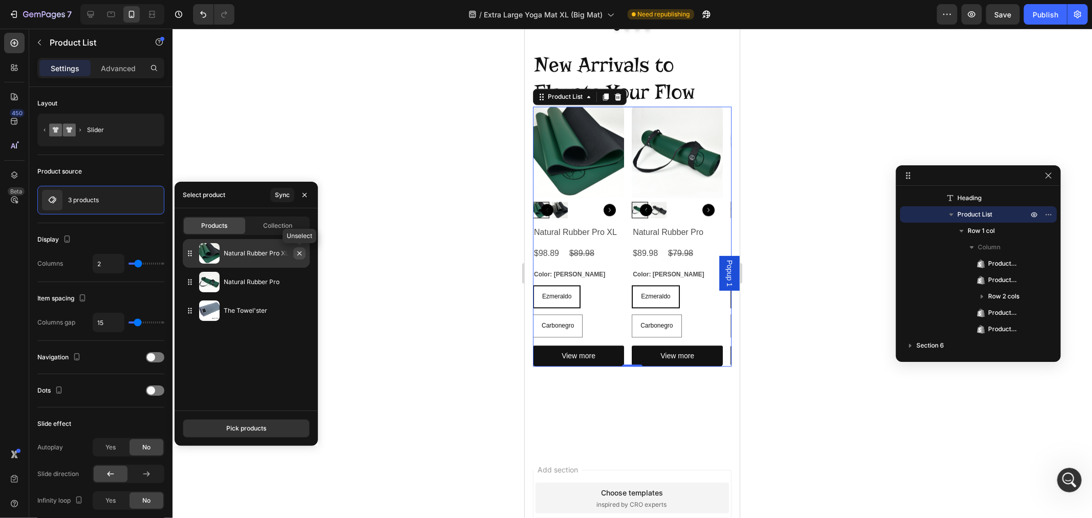
click at [297, 256] on icon "button" at bounding box center [299, 253] width 8 height 8
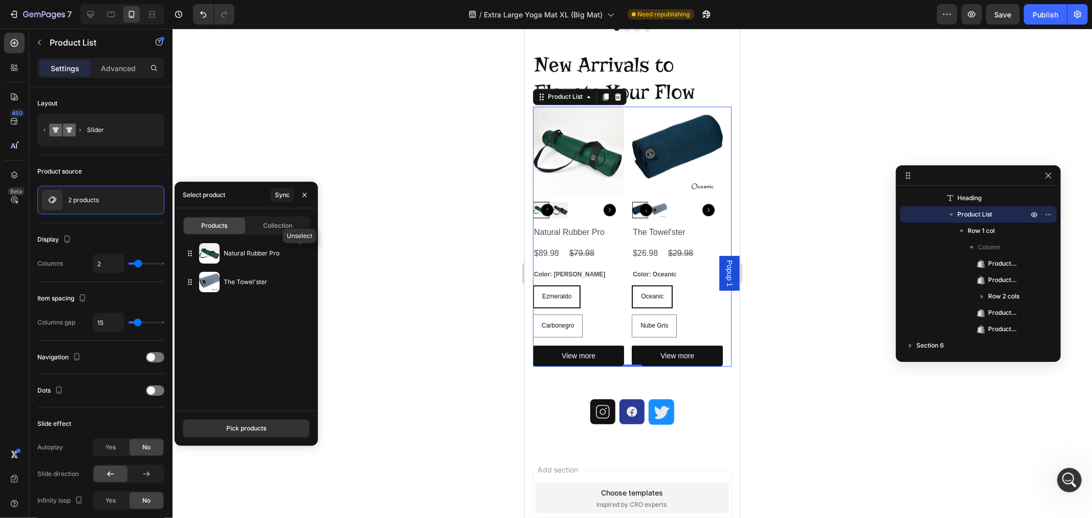
click at [0, 0] on icon "button" at bounding box center [0, 0] width 0 height 0
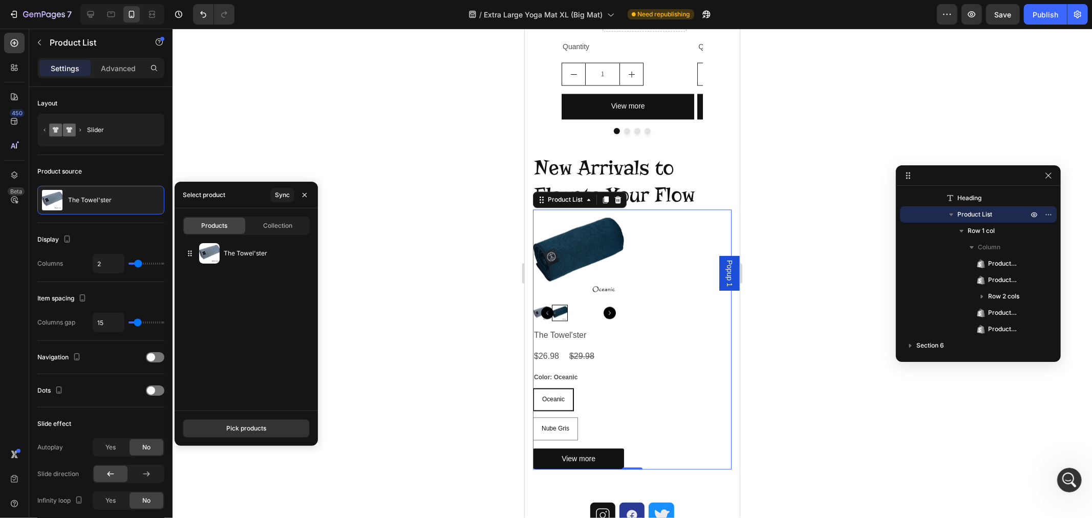
scroll to position [1736, 0]
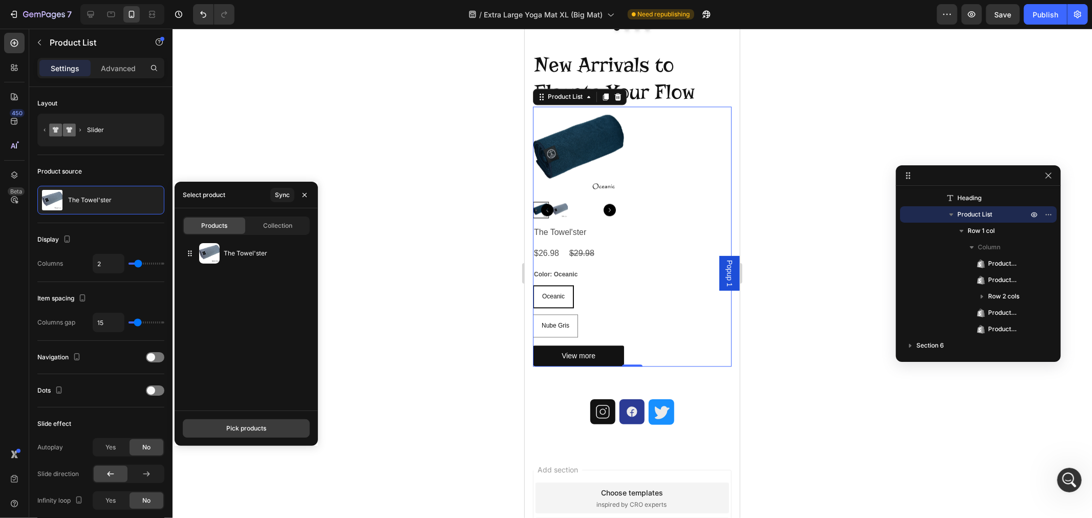
click at [254, 426] on div "Pick products" at bounding box center [246, 428] width 40 height 9
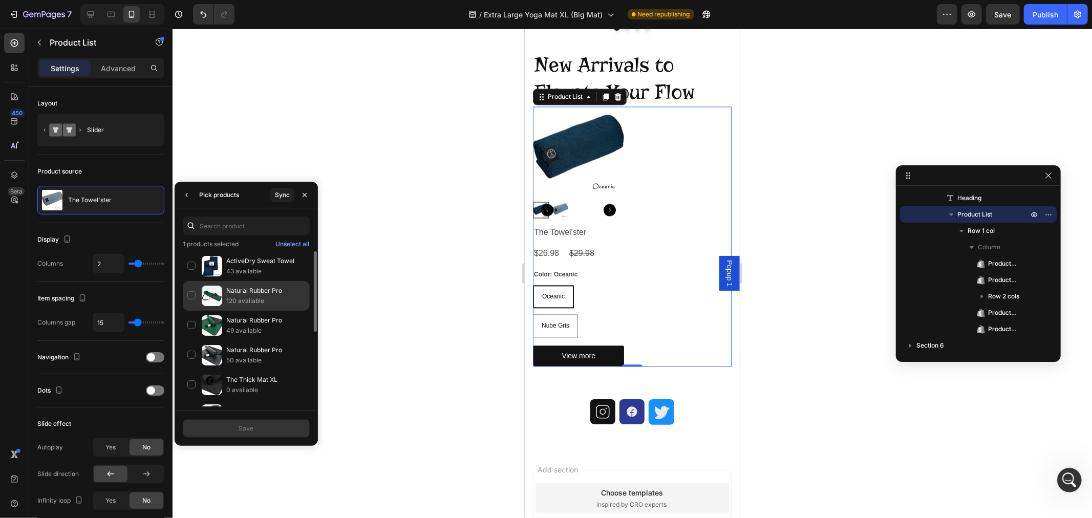
click at [192, 311] on div "Natural Rubber Pro 120 available" at bounding box center [246, 326] width 127 height 30
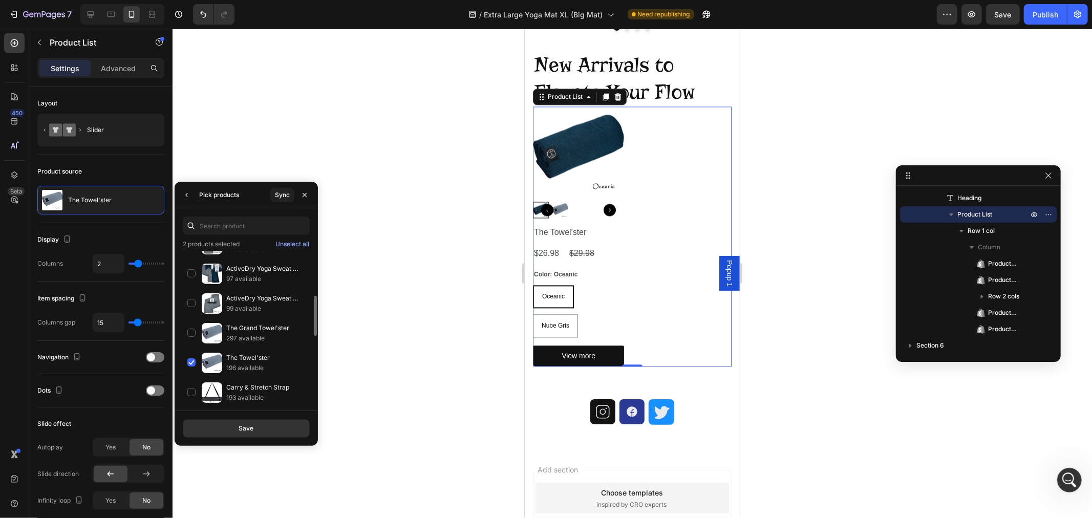
scroll to position [284, 0]
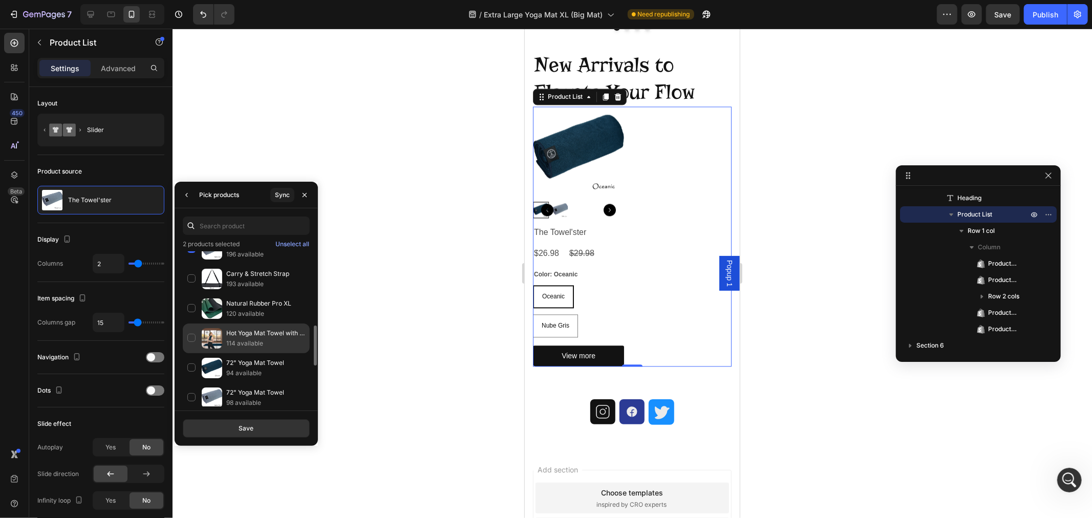
click at [191, 353] on div "Hot Yoga Mat Towel with Sweat Towel 2-Pack 114 available" at bounding box center [246, 368] width 127 height 30
click at [255, 419] on button "Save" at bounding box center [246, 428] width 127 height 18
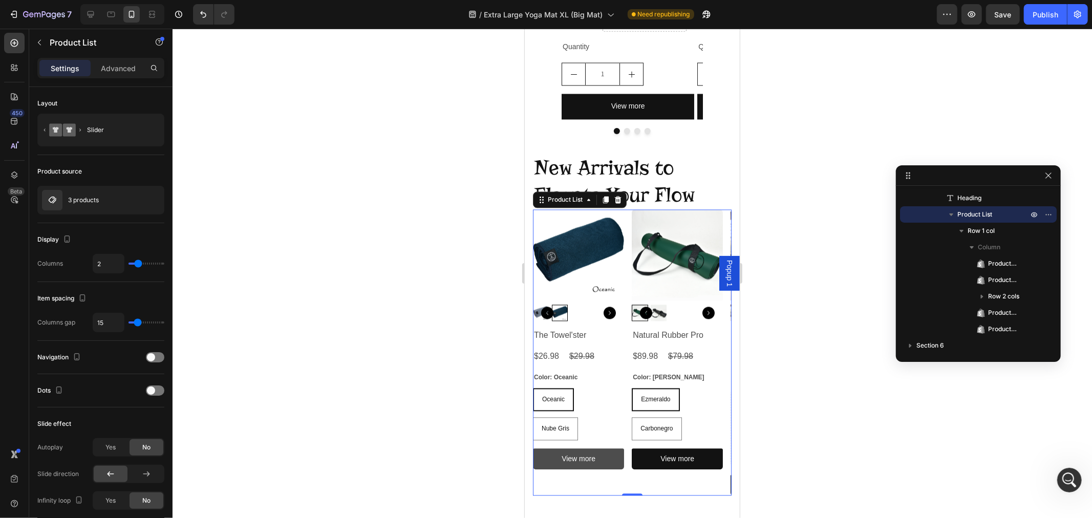
scroll to position [1736, 0]
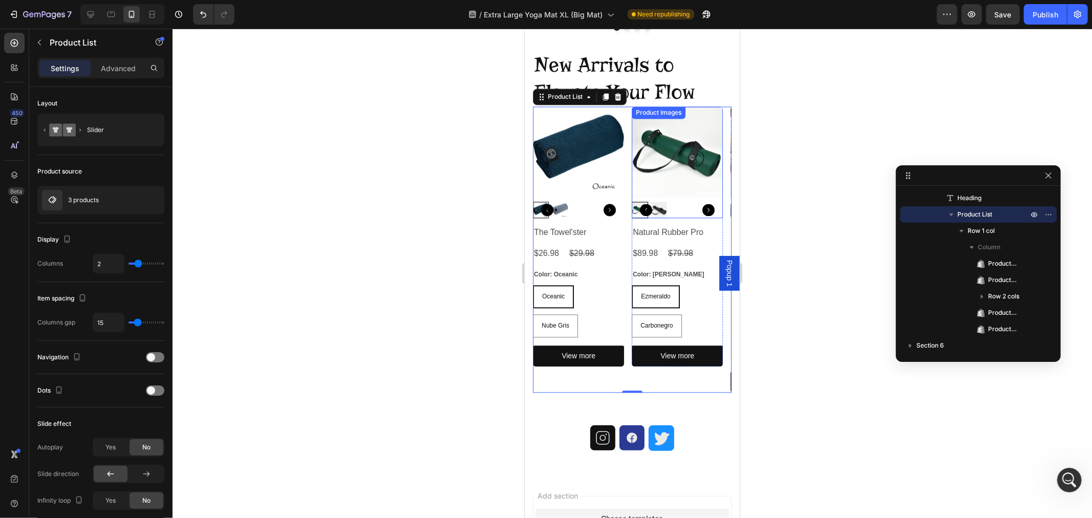
click at [676, 176] on img at bounding box center [676, 151] width 91 height 91
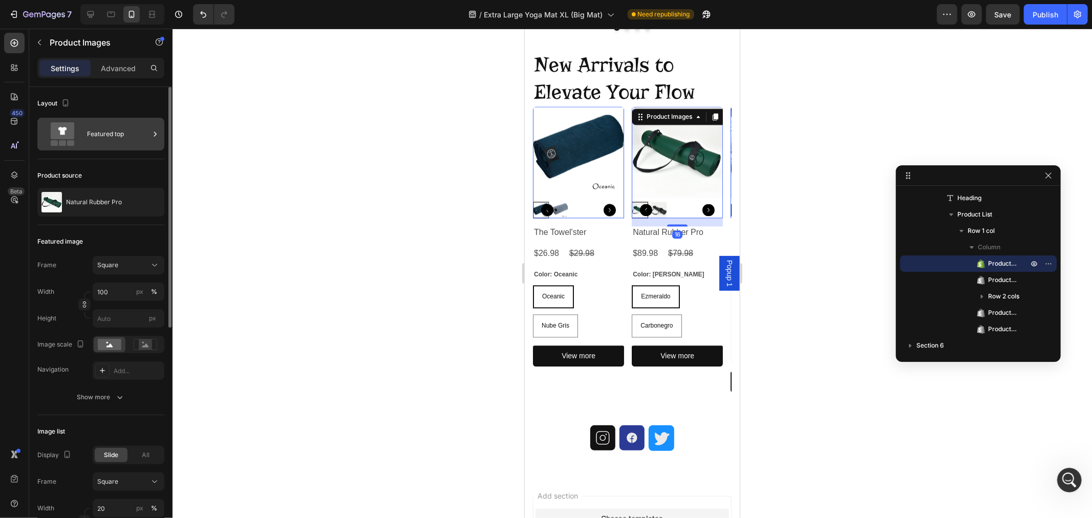
click at [78, 136] on icon at bounding box center [62, 134] width 41 height 24
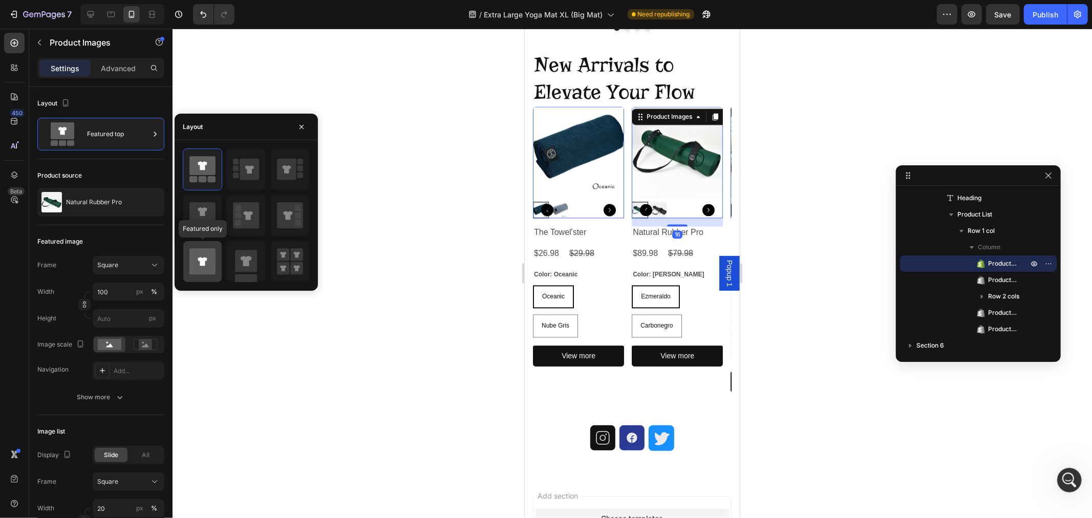
click at [206, 265] on icon at bounding box center [202, 261] width 26 height 26
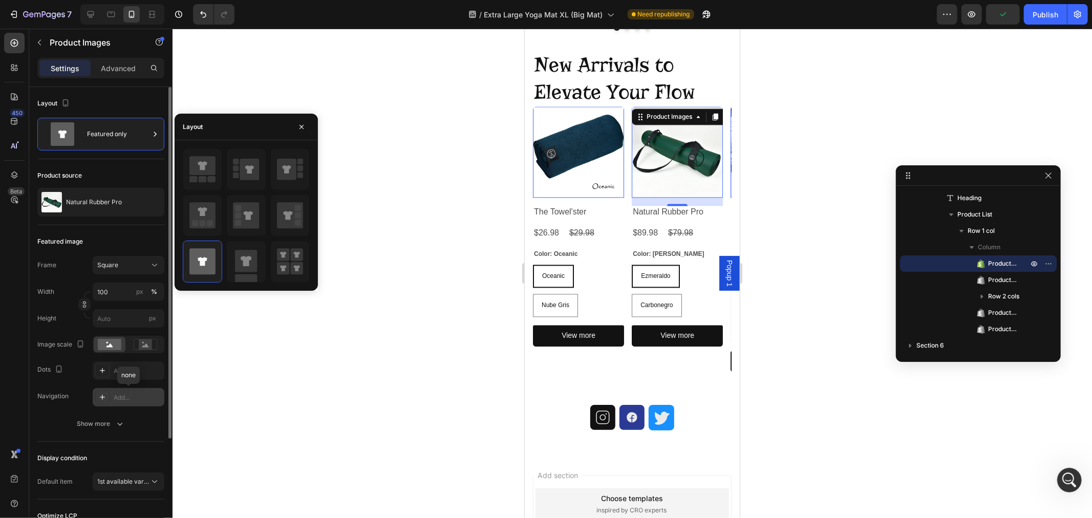
click at [102, 396] on icon at bounding box center [102, 397] width 5 height 5
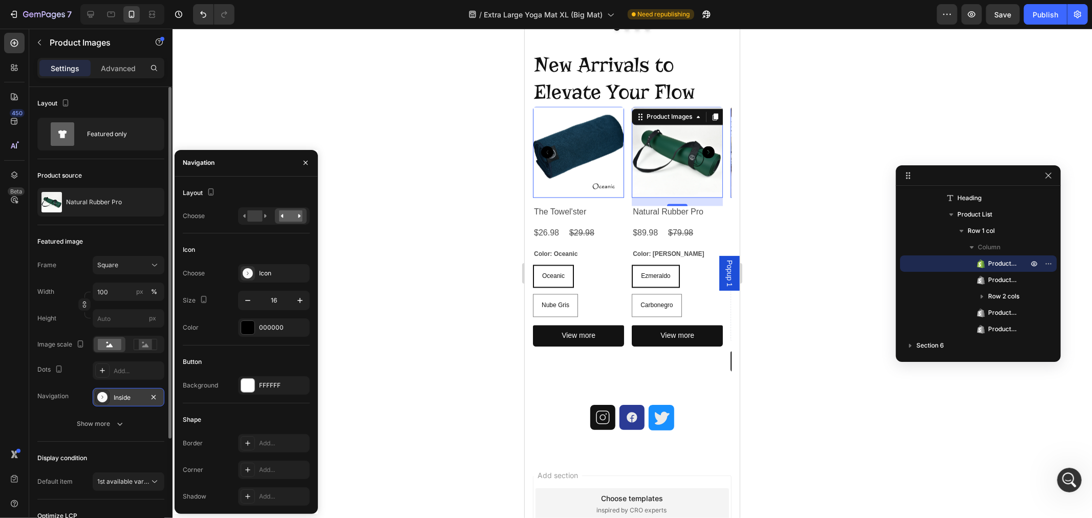
click at [131, 400] on div "Inside" at bounding box center [129, 397] width 30 height 9
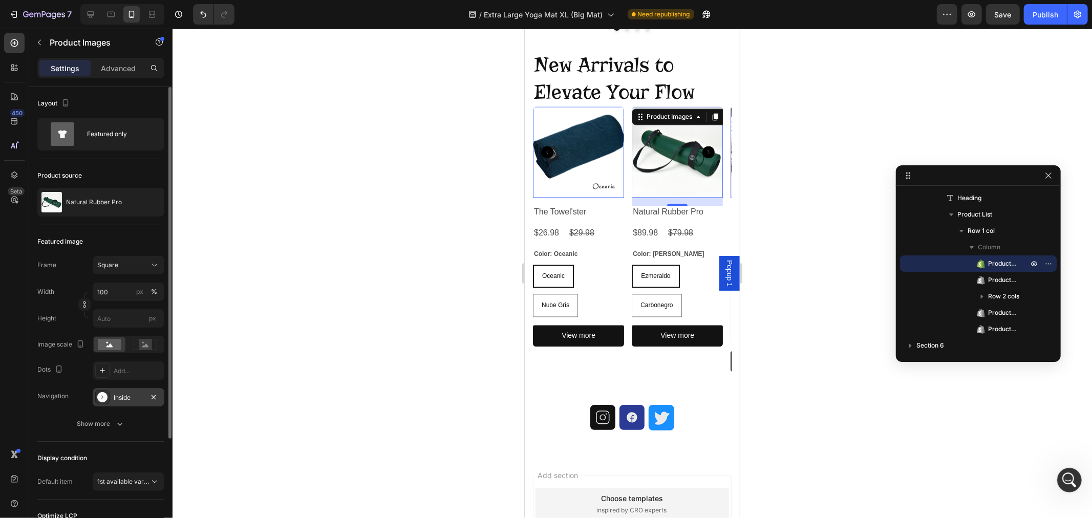
click at [134, 396] on div "Inside" at bounding box center [129, 397] width 30 height 9
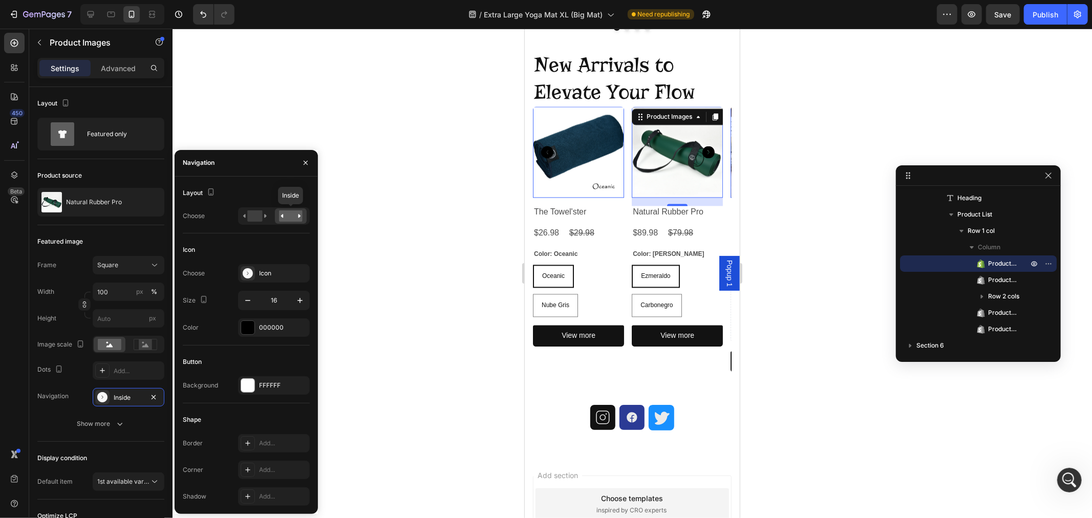
click at [283, 211] on rect at bounding box center [291, 215] width 24 height 11
click at [252, 216] on rect at bounding box center [254, 215] width 15 height 11
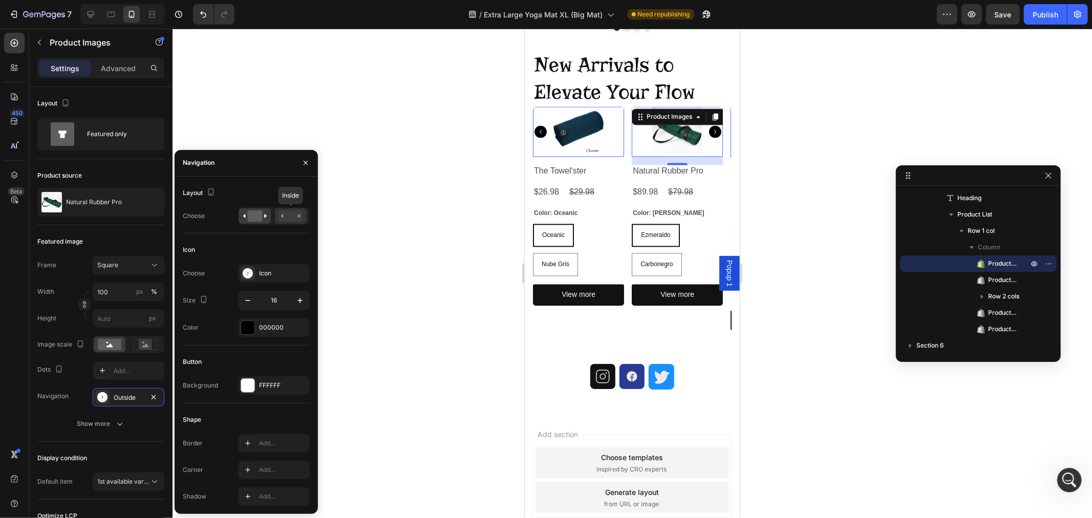
click at [295, 216] on rect at bounding box center [291, 215] width 24 height 11
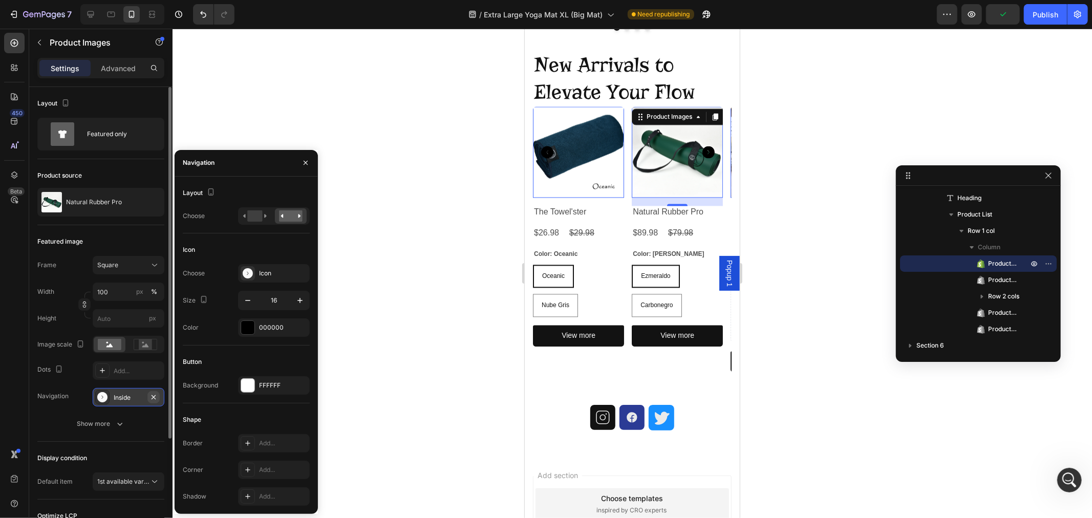
click at [151, 399] on icon "button" at bounding box center [153, 397] width 8 height 8
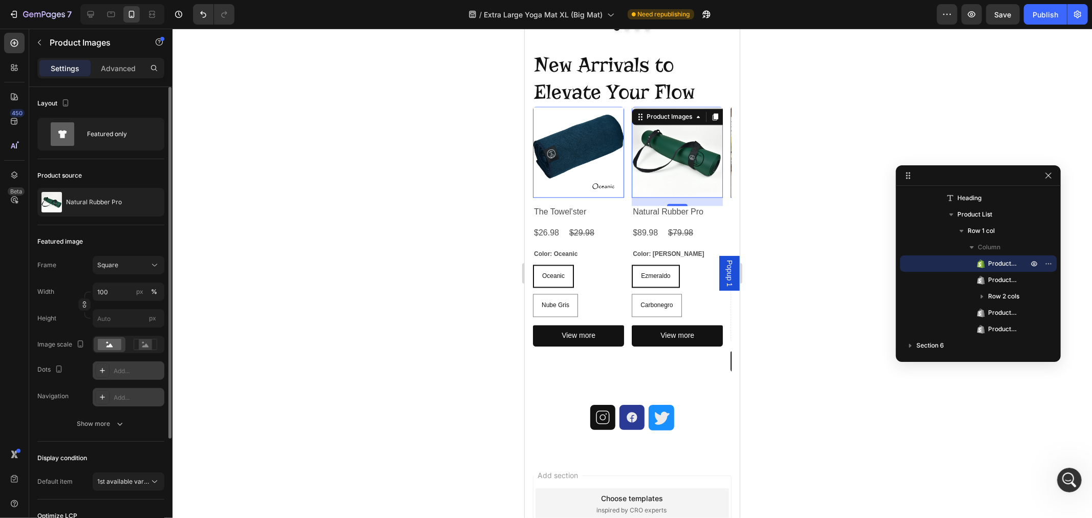
click at [99, 370] on icon at bounding box center [102, 371] width 8 height 8
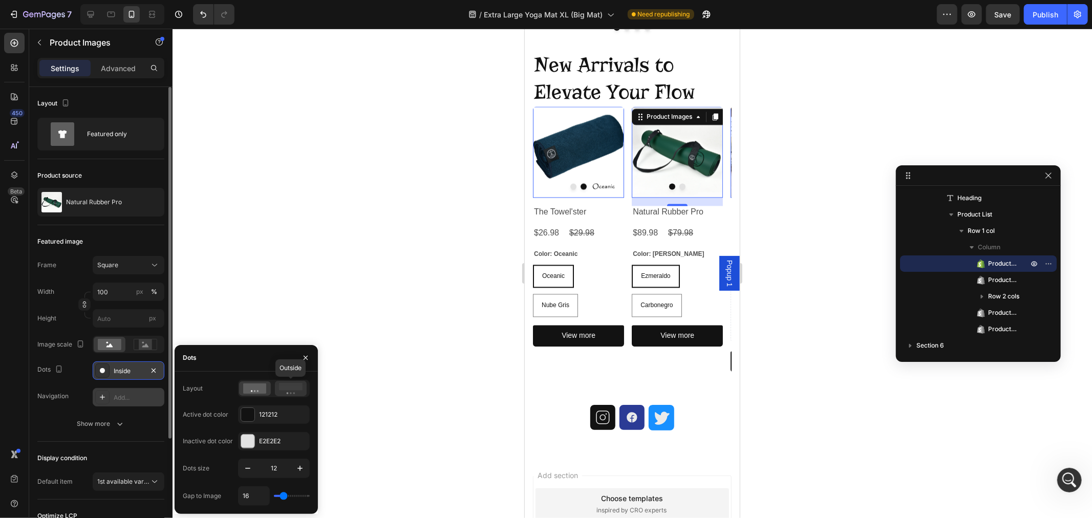
click at [289, 388] on rect at bounding box center [291, 387] width 24 height 8
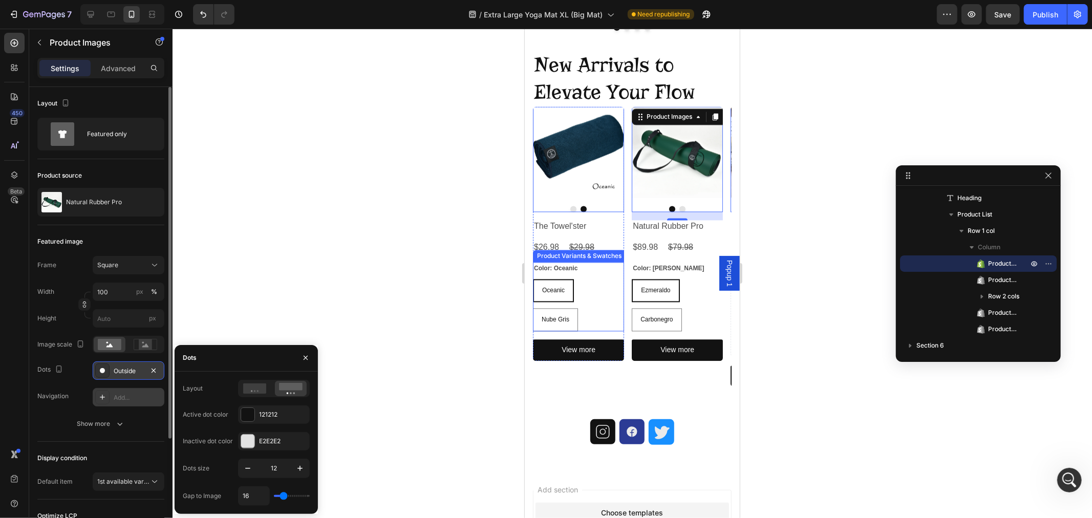
click at [544, 291] on span "Oceanic" at bounding box center [553, 289] width 23 height 7
click at [532, 278] on input "Oceanic Oceanic Oceanic" at bounding box center [532, 278] width 1 height 1
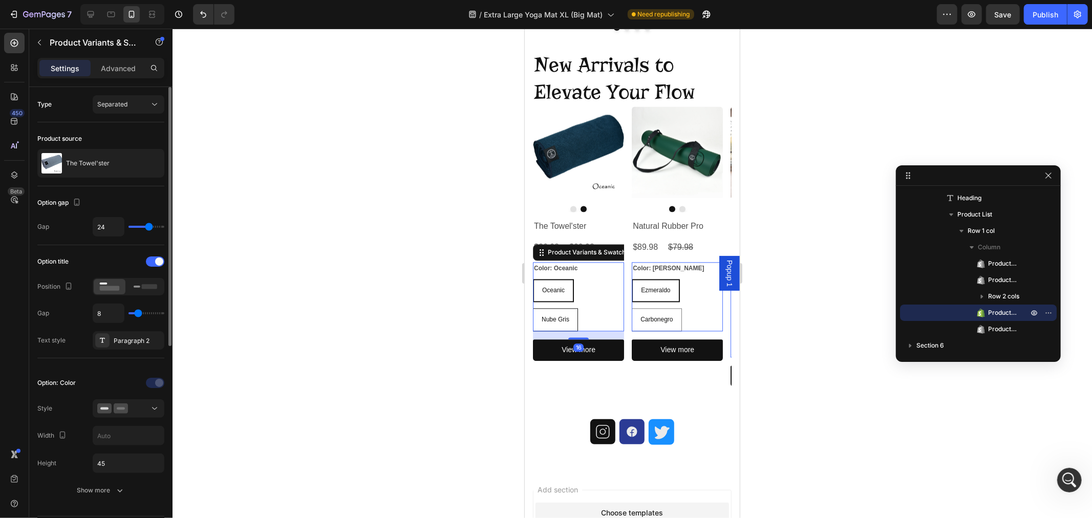
click at [553, 315] on span "Nube Gris" at bounding box center [555, 318] width 28 height 7
click at [532, 308] on input "Nube Gris Nube Gris Nube Gris" at bounding box center [532, 307] width 1 height 1
radio input "true"
click at [555, 291] on p "Nube Gris" at bounding box center [556, 295] width 28 height 9
click at [532, 307] on input "Nube Gris Nube Gris Nube Gris" at bounding box center [532, 307] width 1 height 1
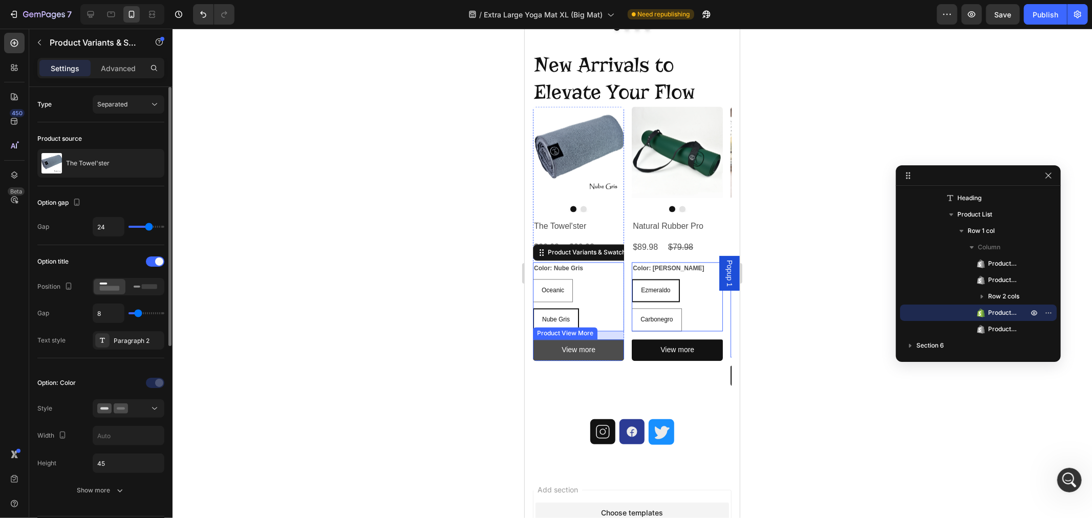
click at [557, 341] on button "View more" at bounding box center [577, 349] width 91 height 21
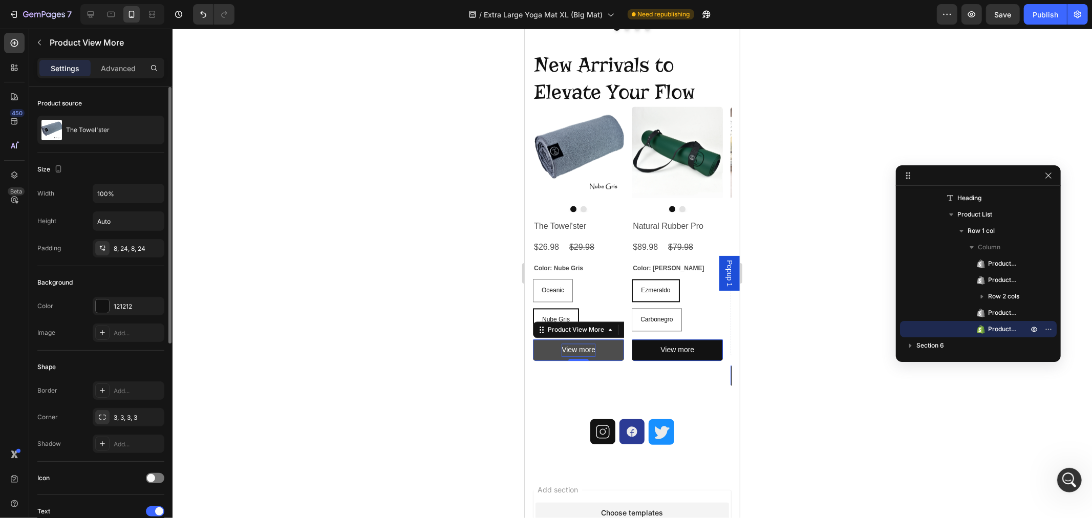
click at [561, 353] on div "View more" at bounding box center [578, 349] width 34 height 13
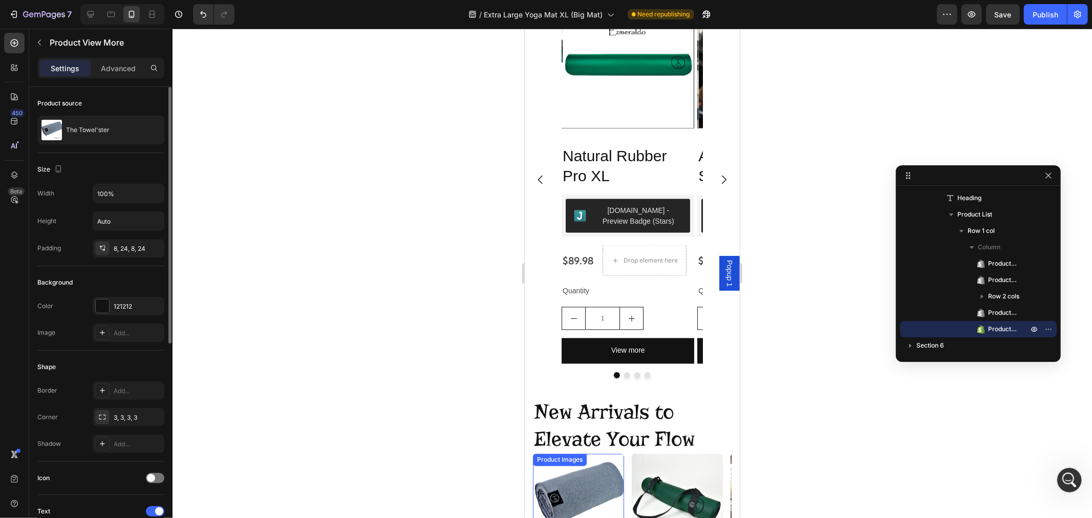
scroll to position [1338, 0]
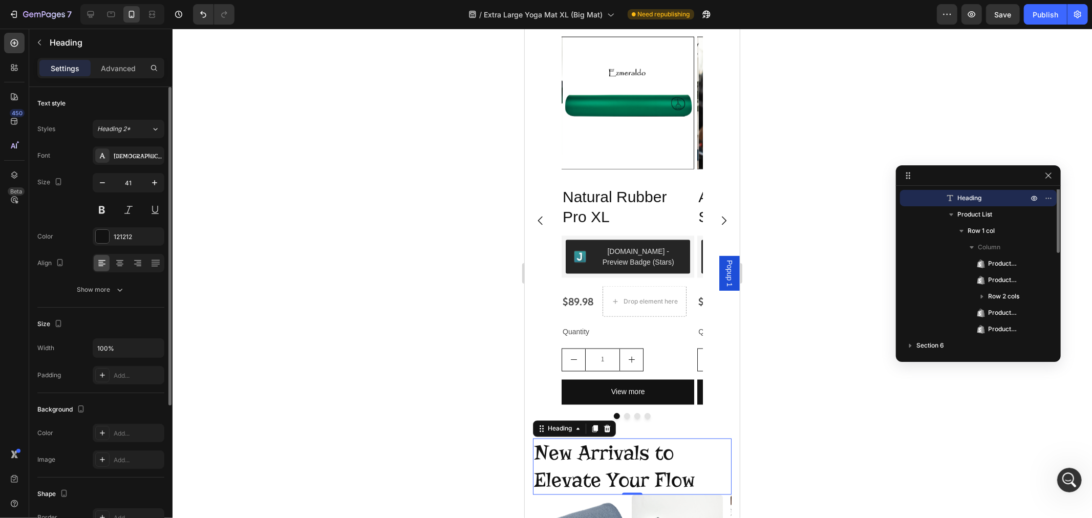
click at [664, 464] on h2 "New Arrivals to Elevate Your Flow" at bounding box center [631, 466] width 199 height 57
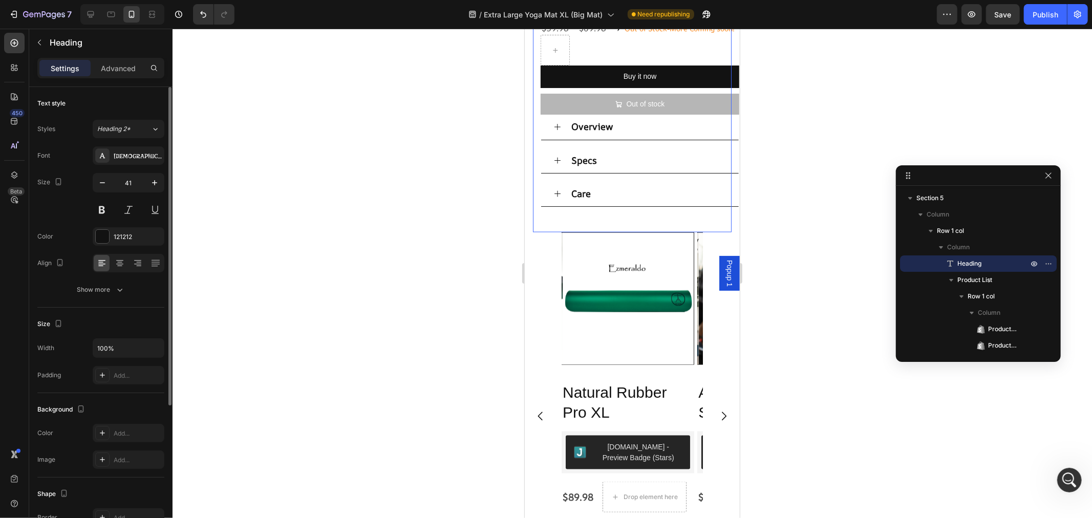
scroll to position [1144, 0]
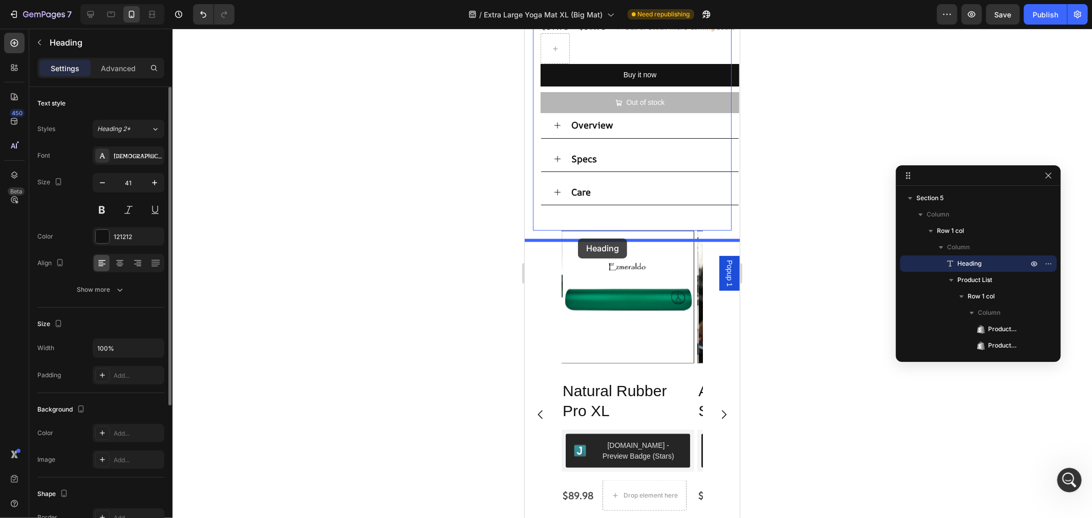
drag, startPoint x: 539, startPoint y: 442, endPoint x: 577, endPoint y: 238, distance: 207.4
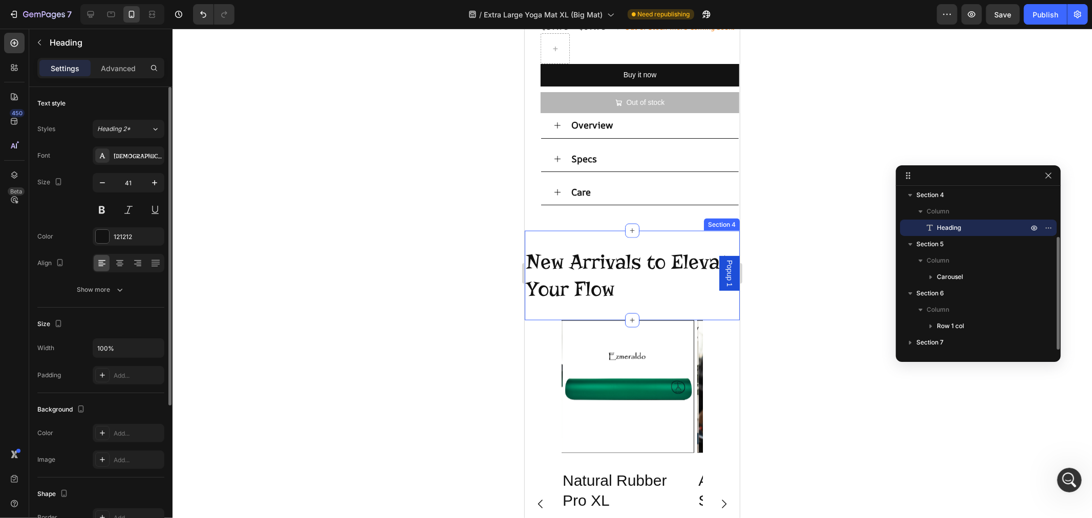
scroll to position [68, 0]
click at [584, 303] on h2 "New Arrivals to Elevate Your Flow" at bounding box center [631, 275] width 215 height 57
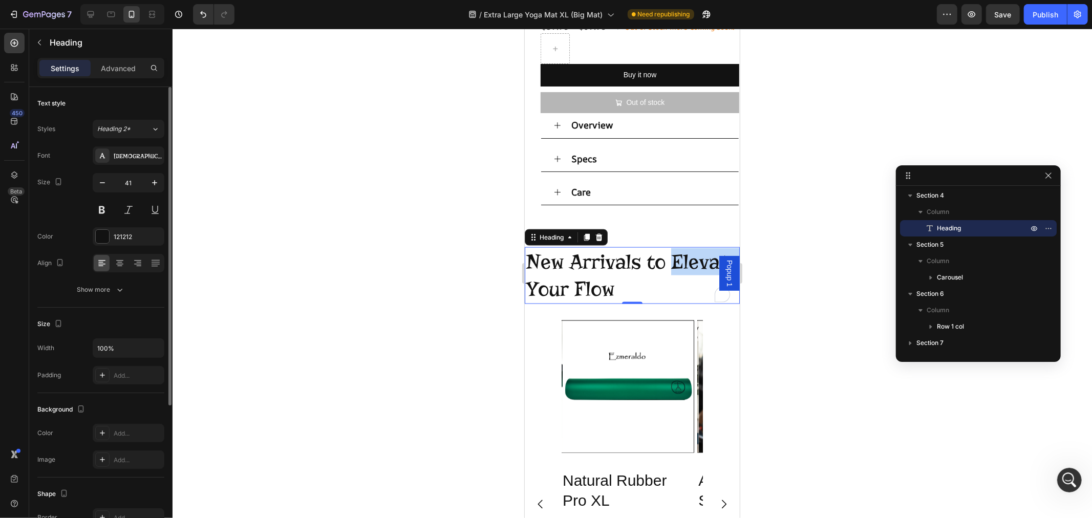
click at [584, 303] on p "New Arrivals to Elevate Your Flow" at bounding box center [631, 275] width 213 height 55
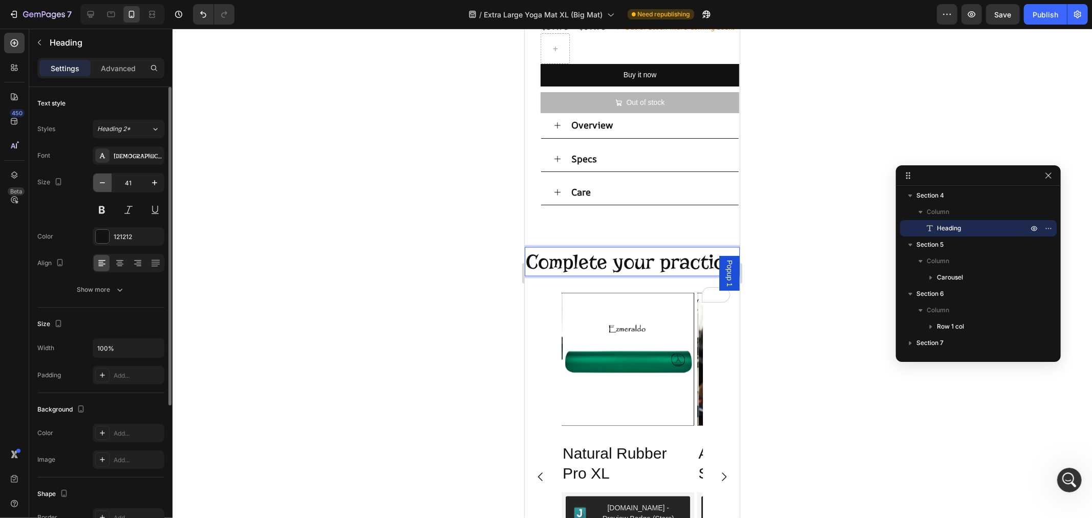
click at [105, 182] on icon "button" at bounding box center [102, 183] width 10 height 10
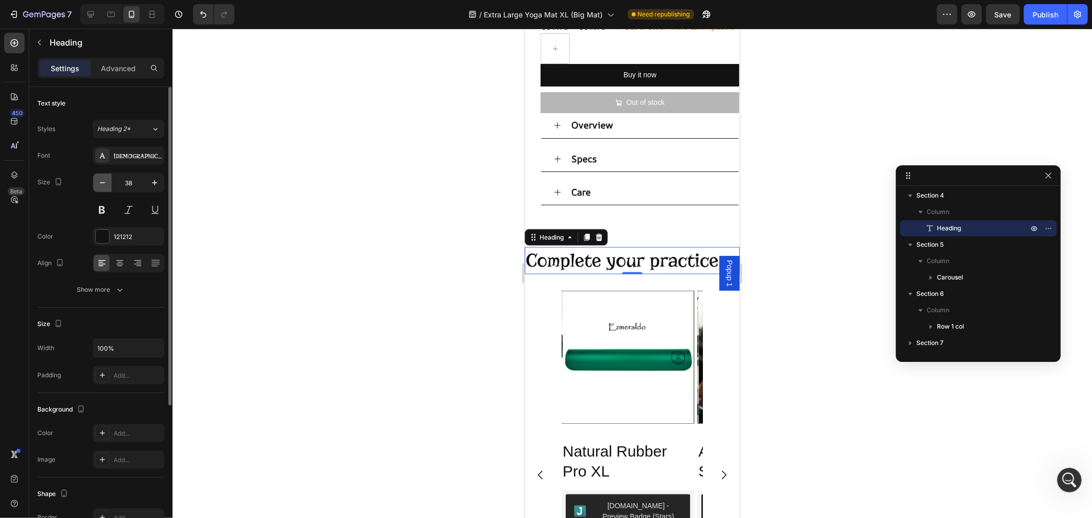
click at [105, 183] on icon "button" at bounding box center [102, 183] width 10 height 10
type input "36"
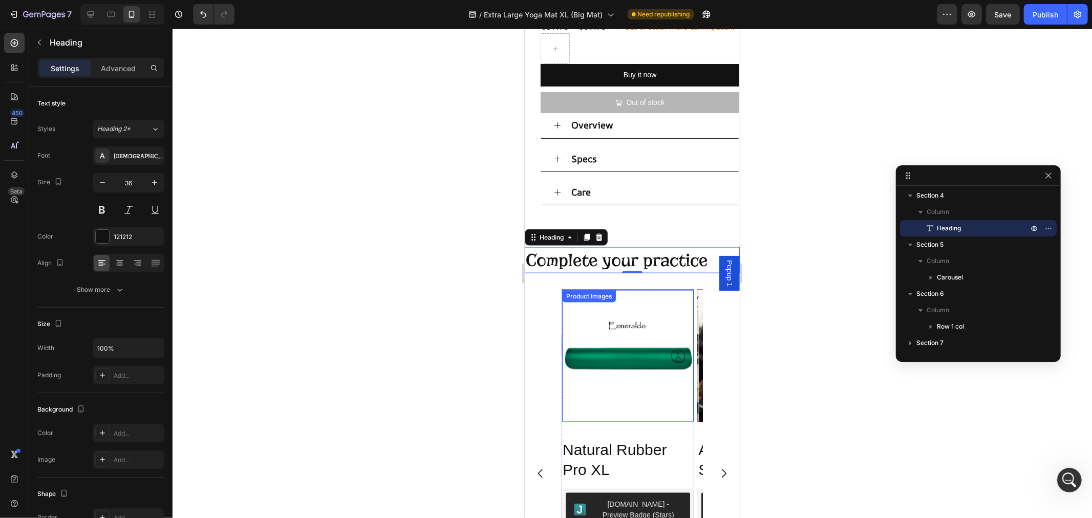
click at [631, 357] on img at bounding box center [628, 356] width 132 height 132
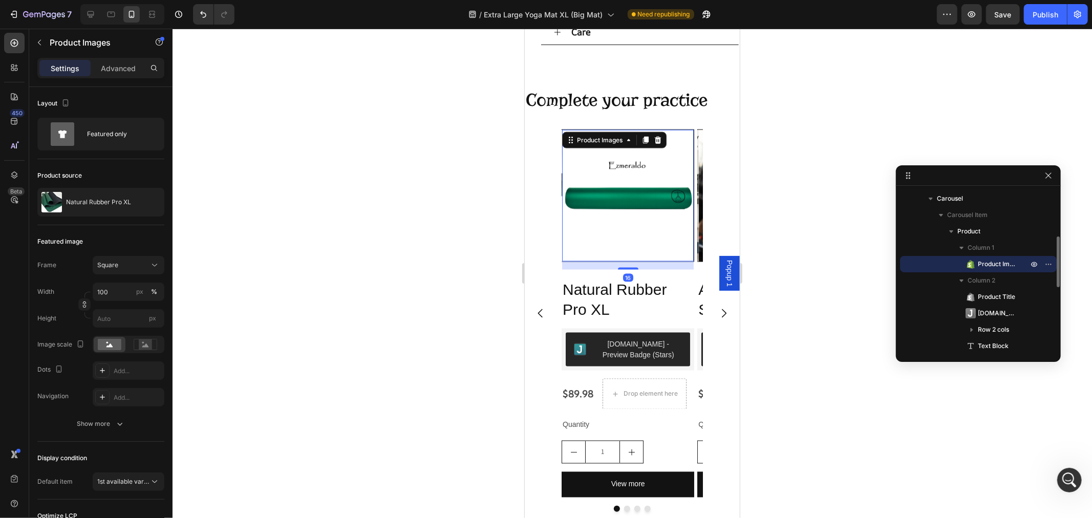
scroll to position [1315, 0]
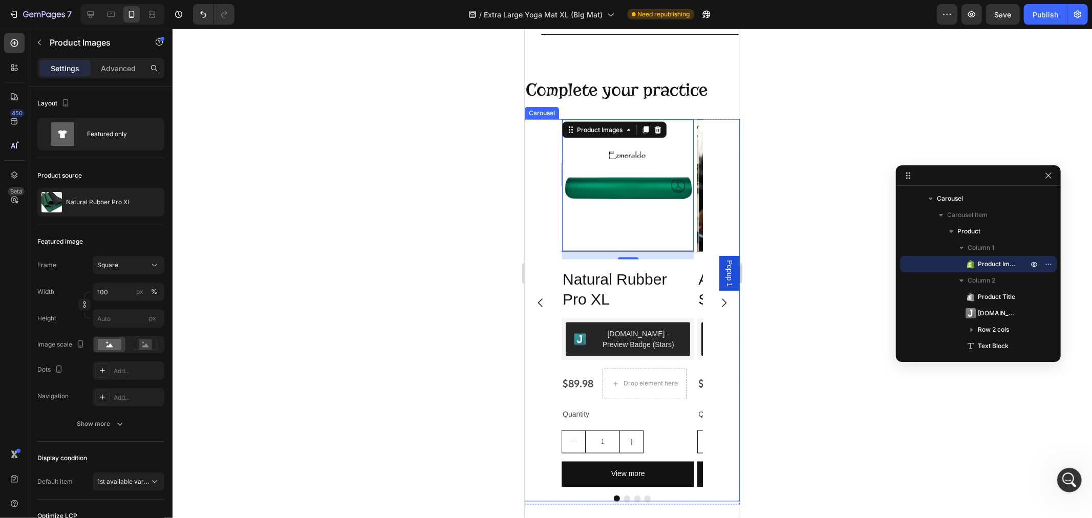
click at [721, 307] on icon "Carousel Next Arrow" at bounding box center [723, 302] width 5 height 9
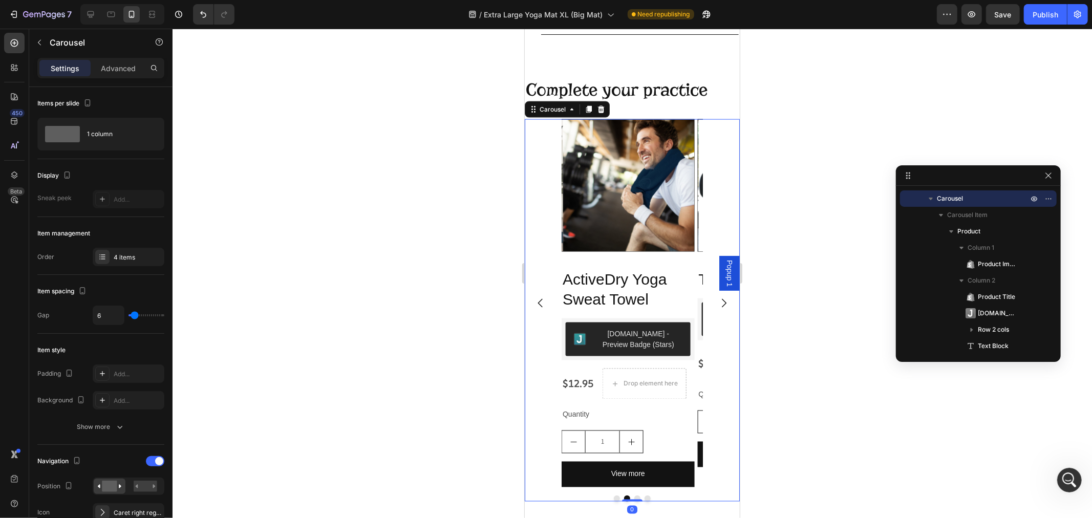
click at [721, 307] on icon "Carousel Next Arrow" at bounding box center [723, 302] width 5 height 9
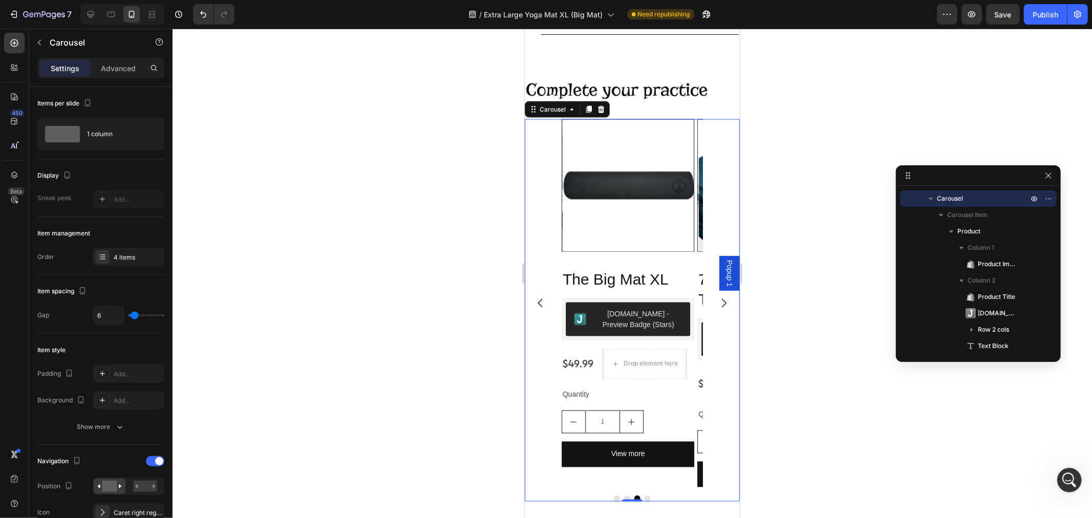
click at [721, 307] on icon "Carousel Next Arrow" at bounding box center [723, 302] width 5 height 9
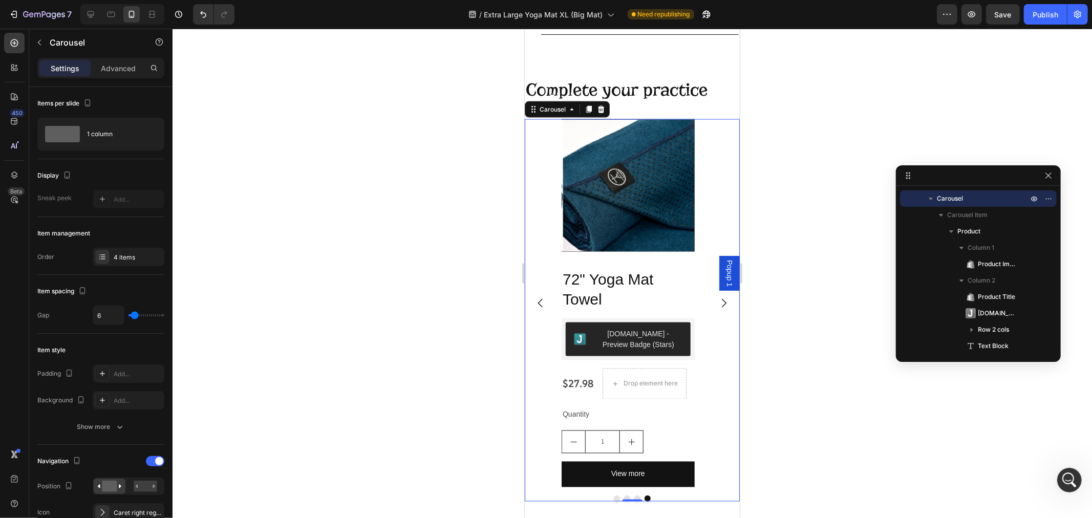
click at [717, 309] on icon "Carousel Next Arrow" at bounding box center [723, 302] width 12 height 12
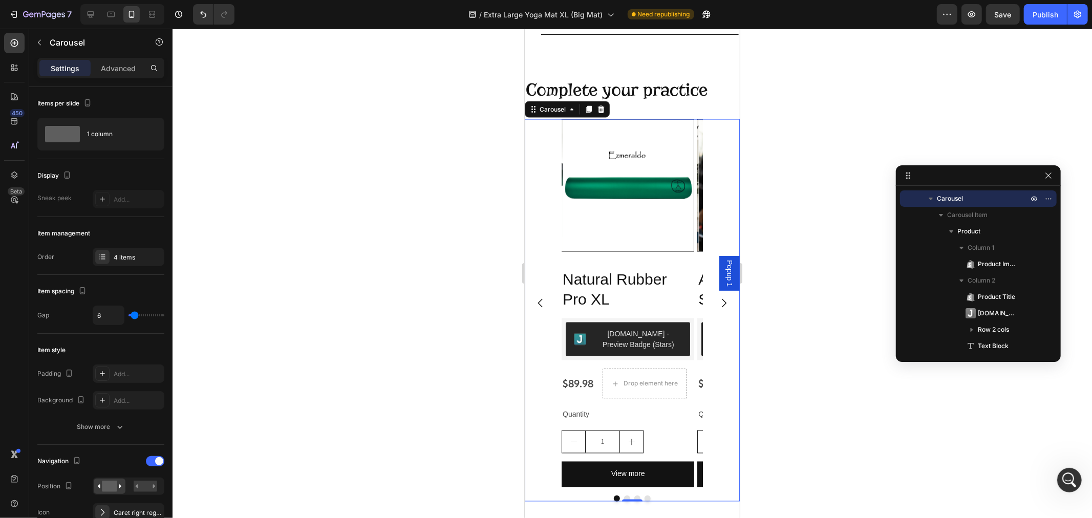
click at [717, 309] on icon "Carousel Next Arrow" at bounding box center [723, 302] width 12 height 12
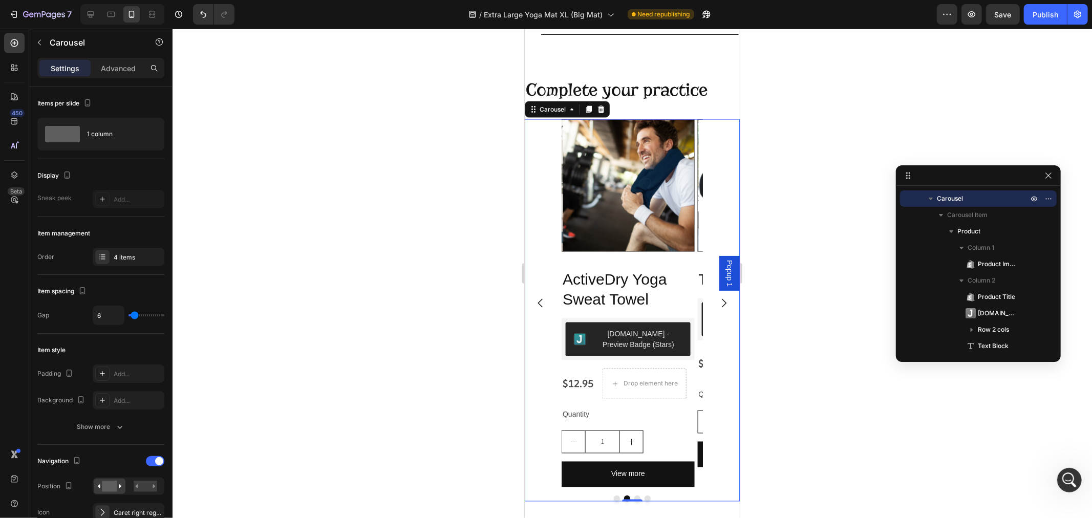
click at [717, 309] on icon "Carousel Next Arrow" at bounding box center [723, 302] width 12 height 12
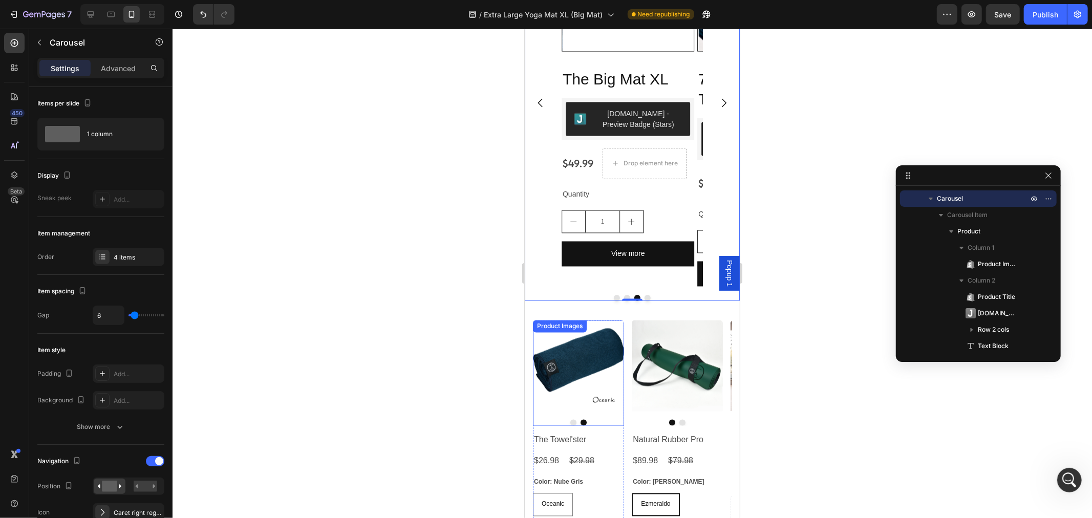
scroll to position [1542, 0]
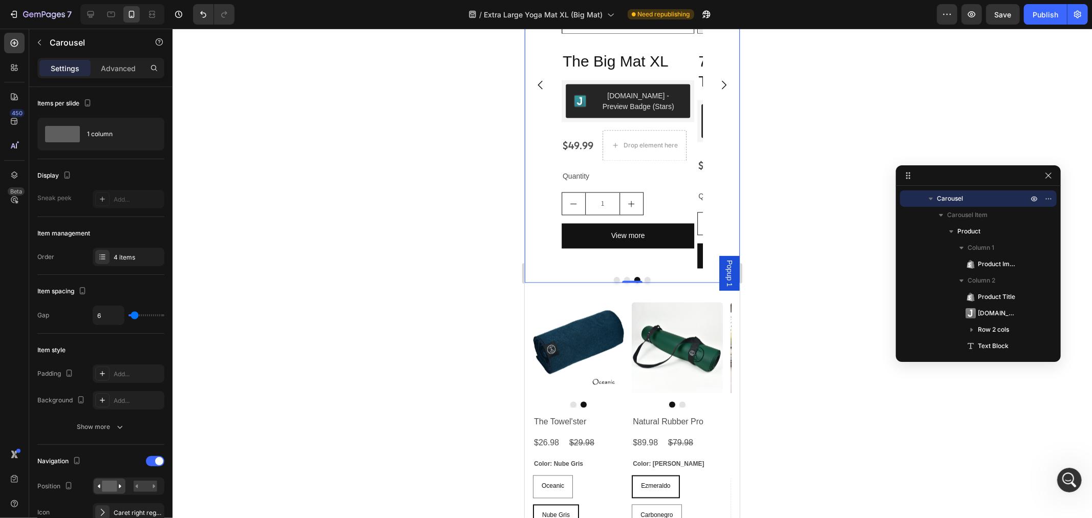
click at [613, 280] on button "Dot" at bounding box center [616, 279] width 6 height 6
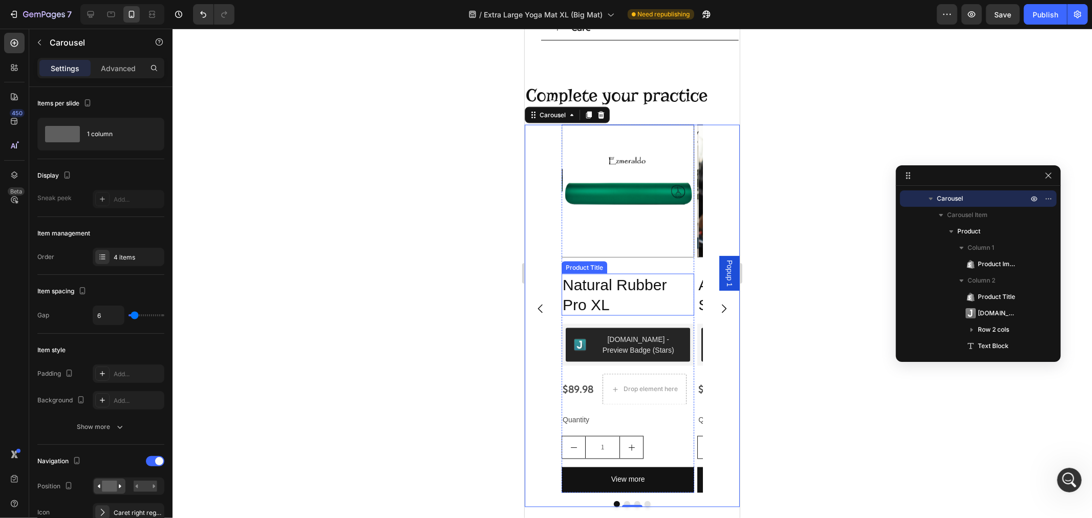
scroll to position [1372, 0]
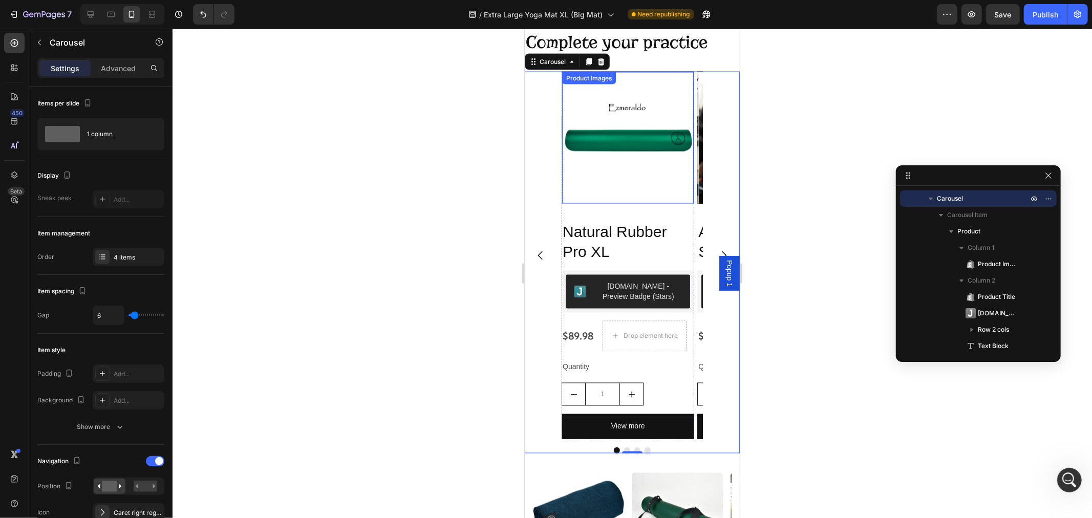
click at [658, 174] on img at bounding box center [628, 138] width 132 height 132
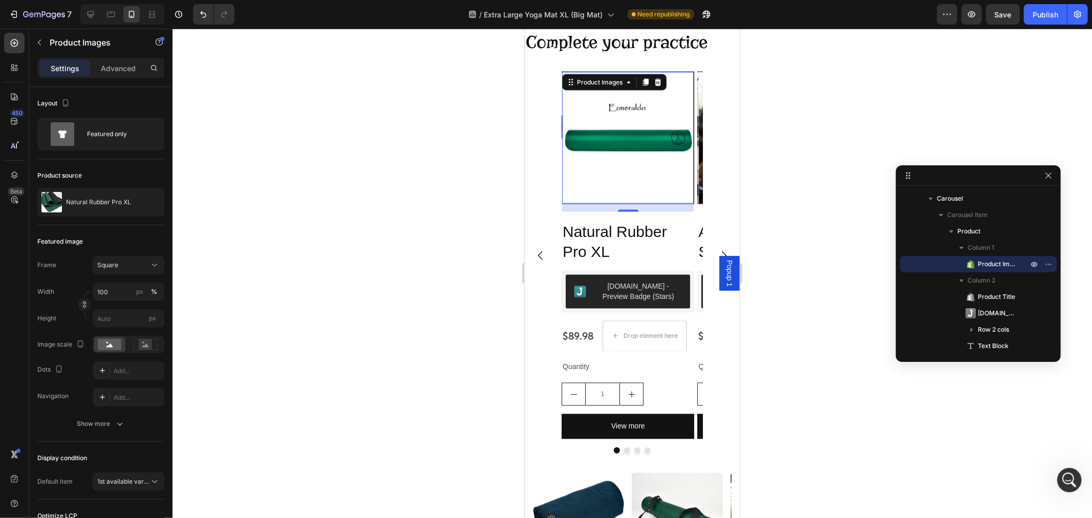
click at [610, 167] on img at bounding box center [628, 138] width 132 height 132
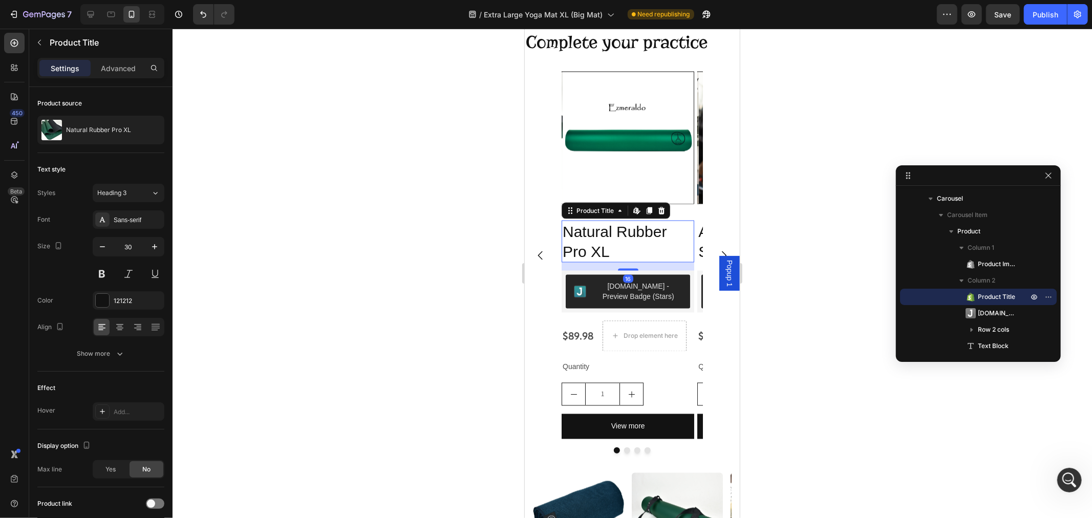
click at [595, 250] on h2 "Natural Rubber Pro XL" at bounding box center [627, 241] width 133 height 42
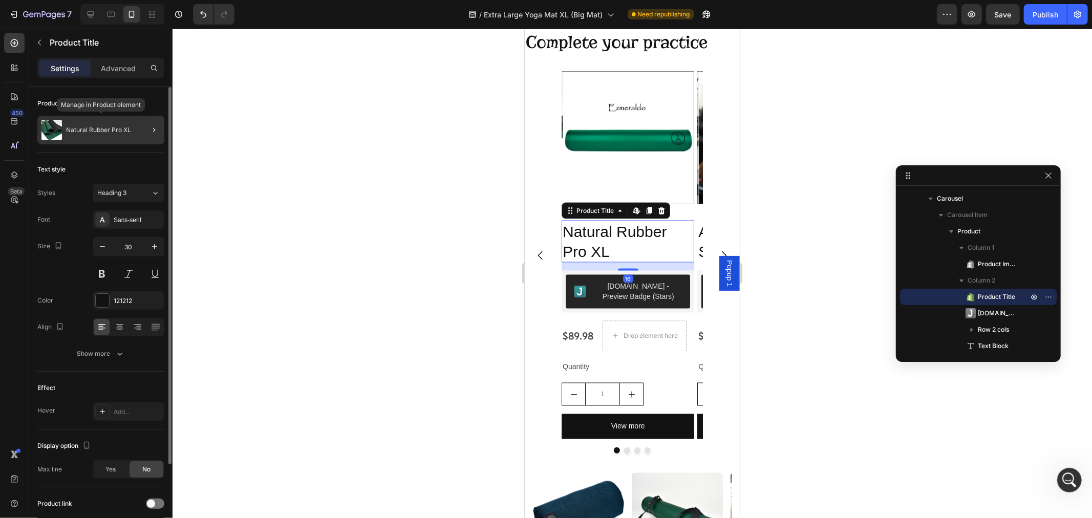
click at [85, 128] on p "Natural Rubber Pro XL" at bounding box center [98, 129] width 65 height 7
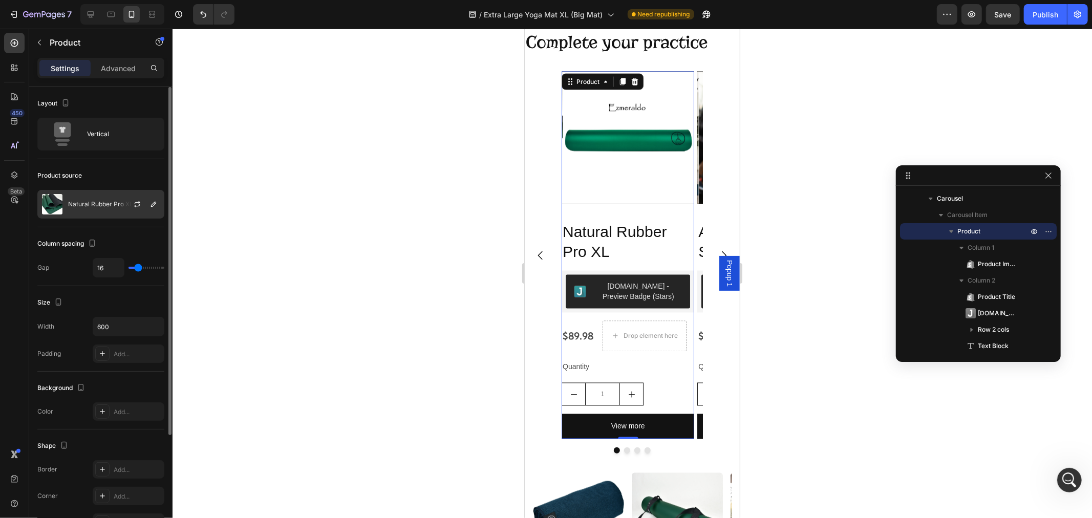
click at [98, 205] on p "Natural Rubber Pro XL" at bounding box center [100, 204] width 65 height 7
click at [108, 132] on div "Vertical" at bounding box center [118, 134] width 62 height 24
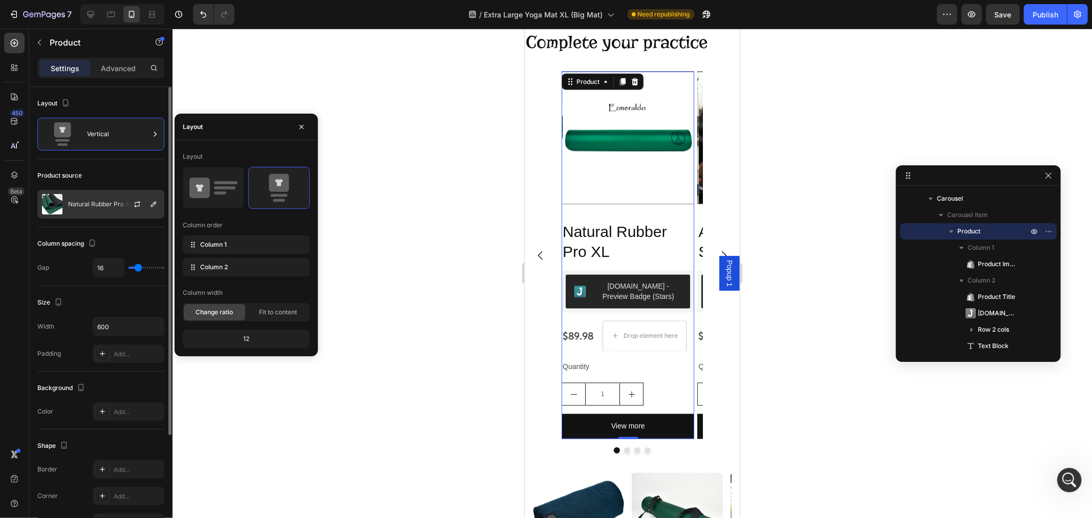
click at [91, 208] on div "Natural Rubber Pro XL" at bounding box center [100, 204] width 127 height 29
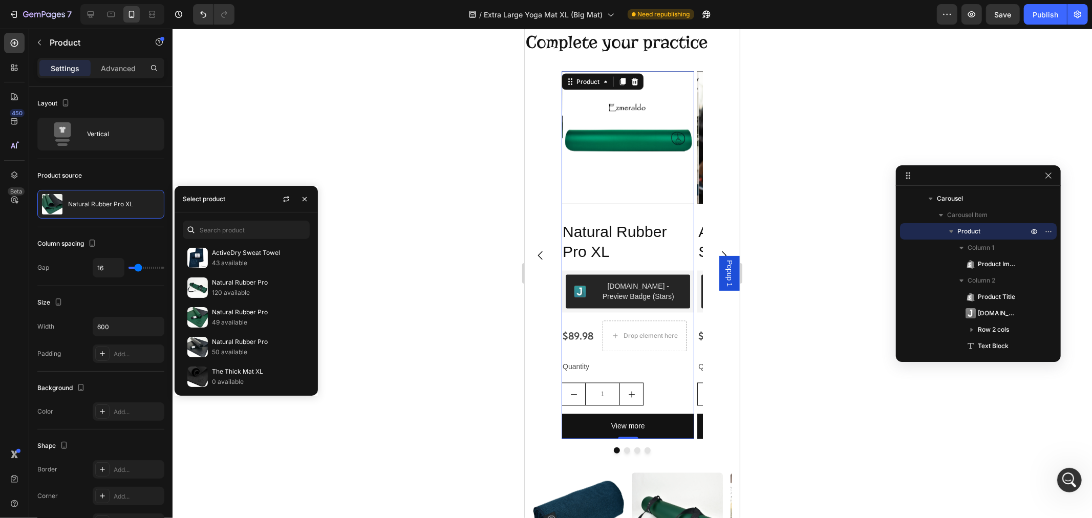
scroll to position [170, 0]
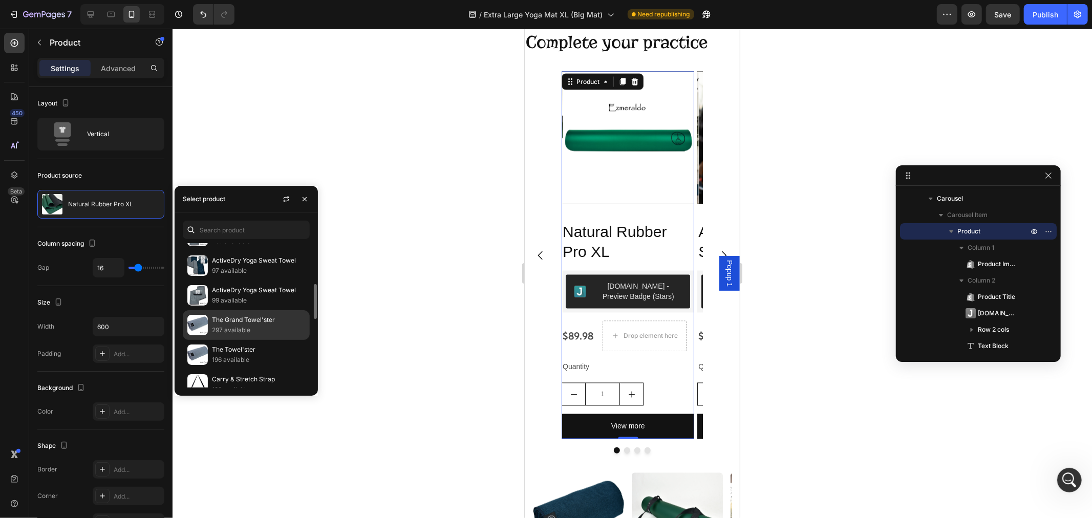
click at [246, 325] on p "297 available" at bounding box center [258, 330] width 93 height 10
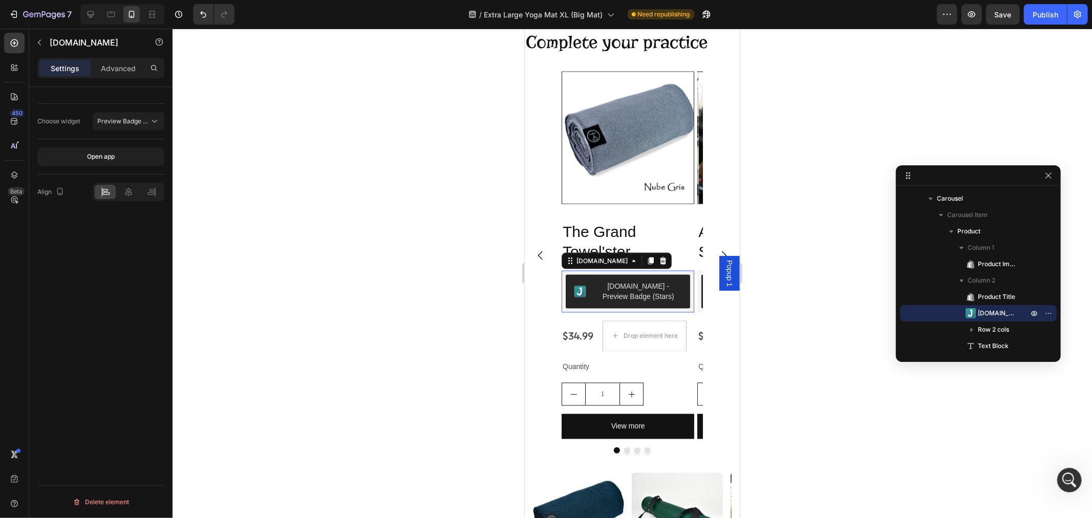
click at [613, 296] on div "[DOMAIN_NAME] - Preview Badge (Stars)" at bounding box center [638, 292] width 88 height 22
click at [586, 263] on div "[DOMAIN_NAME]" at bounding box center [601, 260] width 55 height 9
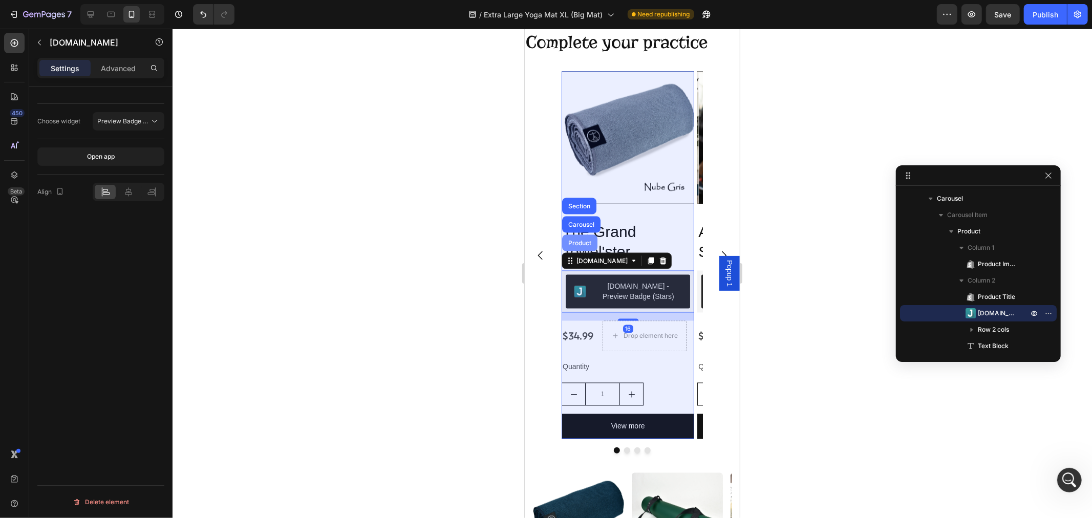
click at [580, 247] on div "Product" at bounding box center [579, 242] width 35 height 16
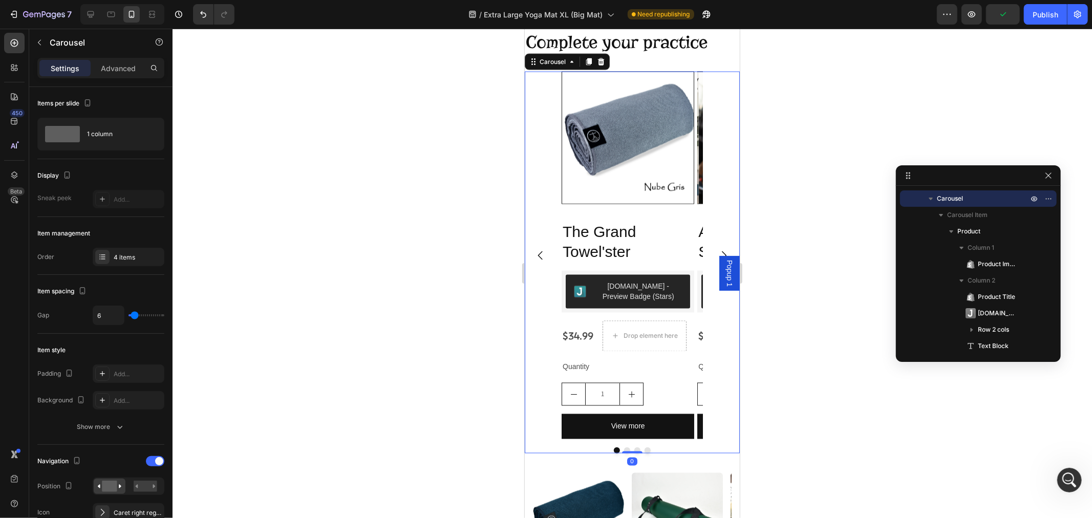
click at [717, 250] on icon "Carousel Next Arrow" at bounding box center [723, 255] width 12 height 12
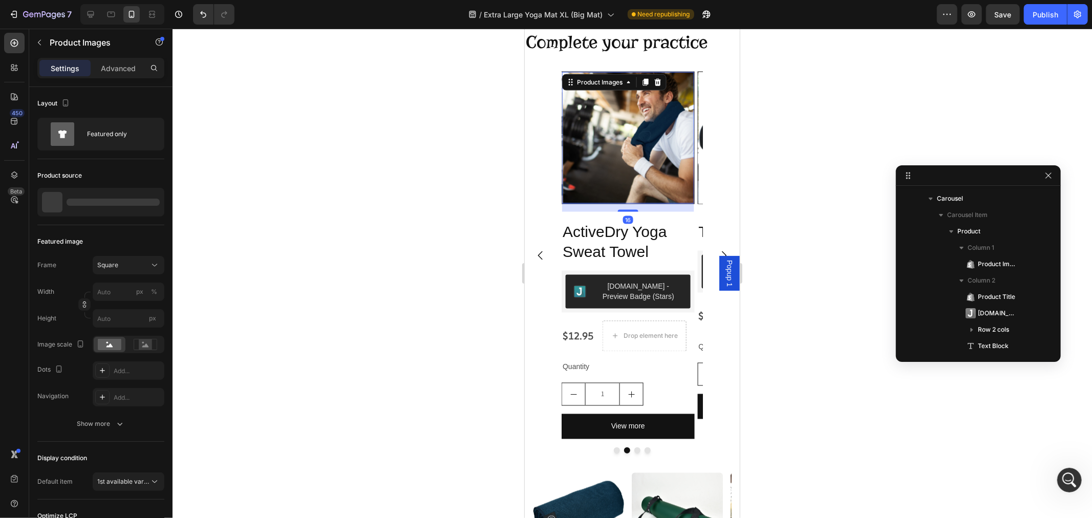
click at [627, 172] on img at bounding box center [629, 138] width 132 height 132
